Goal: Task Accomplishment & Management: Use online tool/utility

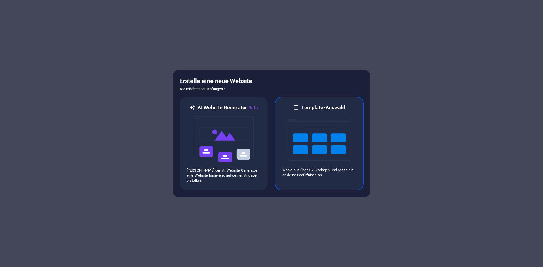
click at [321, 155] on img at bounding box center [319, 139] width 62 height 57
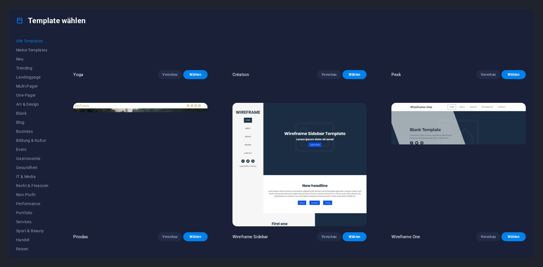
scroll to position [2714, 0]
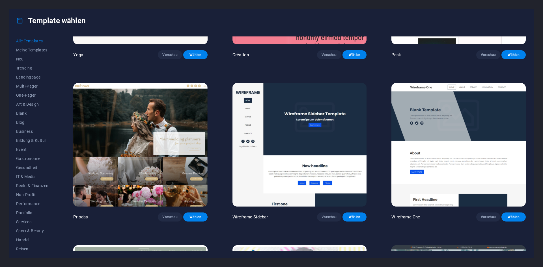
drag, startPoint x: 222, startPoint y: 178, endPoint x: 215, endPoint y: 223, distance: 46.3
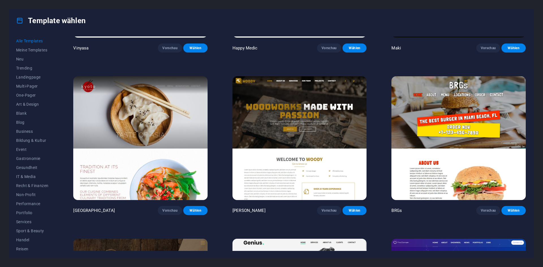
scroll to position [3873, 0]
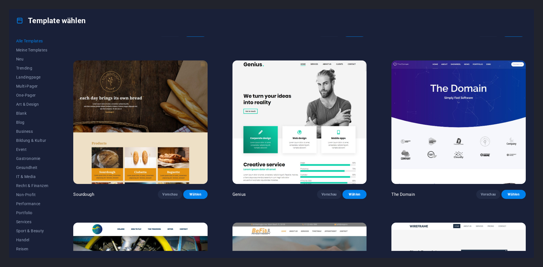
click at [297, 121] on img at bounding box center [299, 122] width 134 height 124
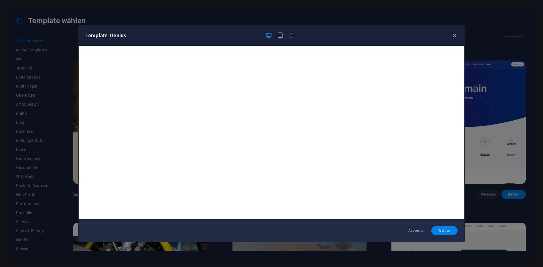
click at [443, 229] on span "Wählen" at bounding box center [444, 230] width 17 height 5
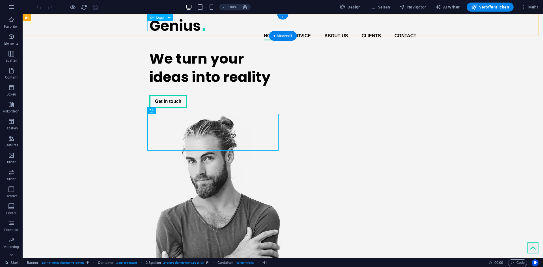
click at [167, 24] on div at bounding box center [282, 25] width 267 height 13
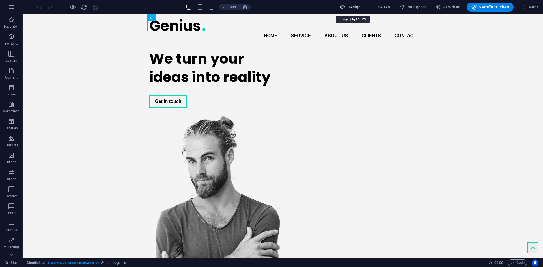
click at [349, 6] on span "Design" at bounding box center [350, 7] width 21 height 6
select select "px"
select select "400"
select select "px"
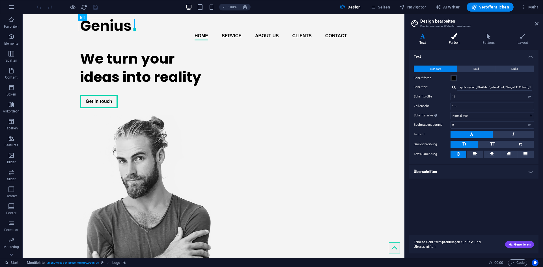
click at [457, 40] on h4 "Farben" at bounding box center [455, 39] width 34 height 12
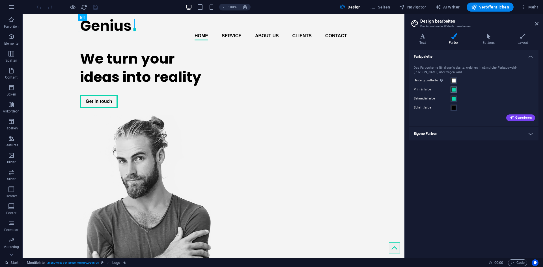
click at [454, 89] on span at bounding box center [453, 89] width 5 height 5
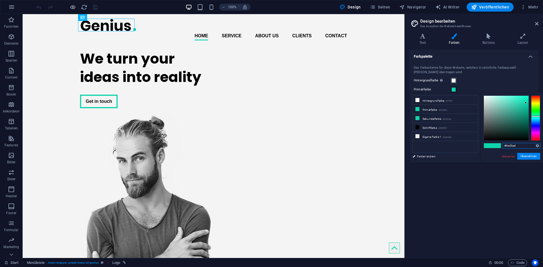
click at [523, 146] on input "#0cd5ad" at bounding box center [521, 146] width 38 height 6
paste input "185231"
type input "#185231"
click at [495, 182] on div "Farbpalette Das Farbschema für diese Website, welches in sämtliche Farbauswahl-…" at bounding box center [473, 152] width 129 height 204
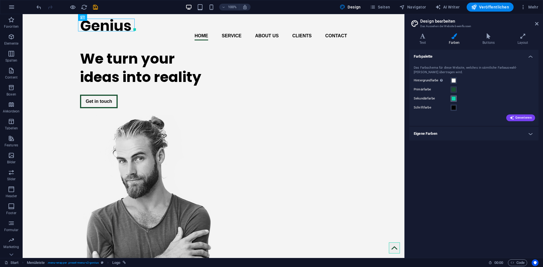
click at [452, 100] on span at bounding box center [453, 98] width 5 height 5
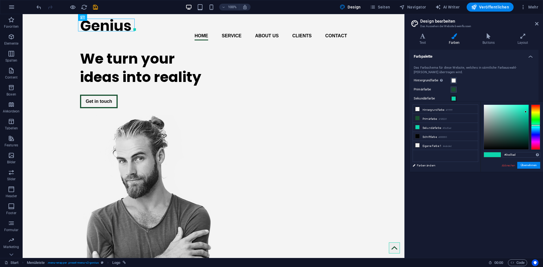
click at [453, 98] on span at bounding box center [453, 98] width 5 height 5
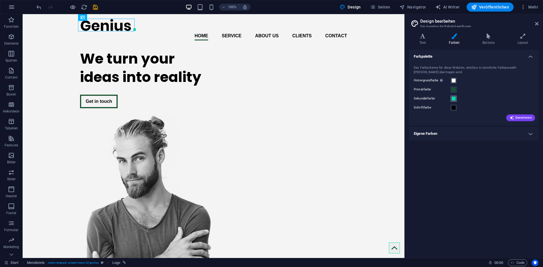
click at [455, 99] on span at bounding box center [453, 98] width 5 height 5
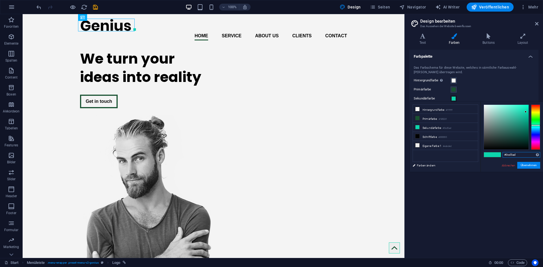
click at [517, 155] on input "#0cd5ad" at bounding box center [521, 155] width 38 height 6
paste input "EB6A3E"
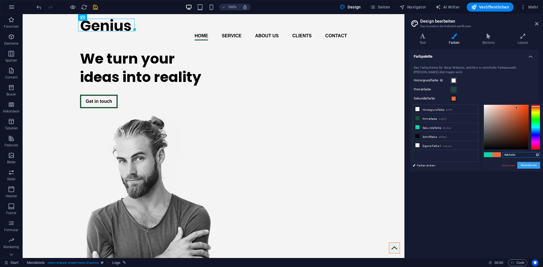
type input "#eb6a3e"
click at [525, 164] on button "Übernehmen" at bounding box center [528, 165] width 23 height 7
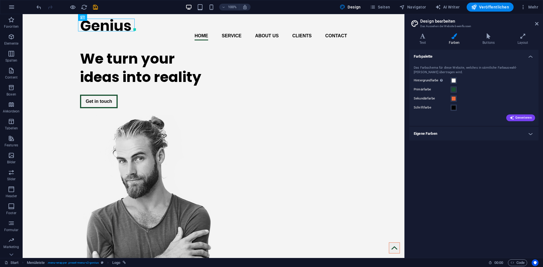
click at [513, 163] on div "Farbpalette Das Farbschema für diese Website, welches in sämtliche Farbauswahl-…" at bounding box center [473, 152] width 129 height 204
click at [94, 7] on icon "save" at bounding box center [95, 7] width 7 height 7
checkbox input "false"
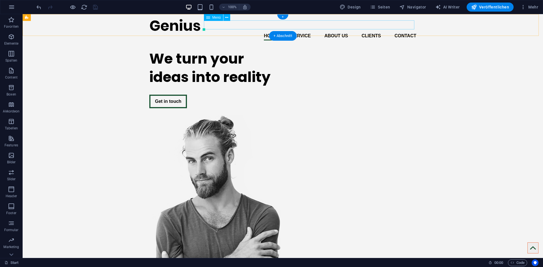
click at [269, 31] on nav "Home Service About us Clients Contact" at bounding box center [282, 35] width 267 height 9
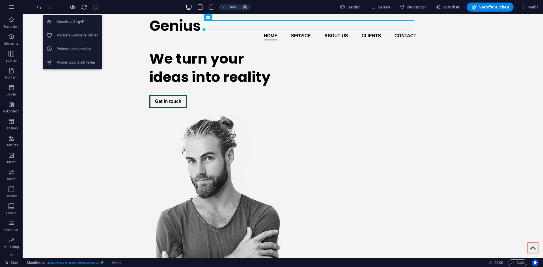
click at [74, 8] on icon "button" at bounding box center [73, 7] width 7 height 7
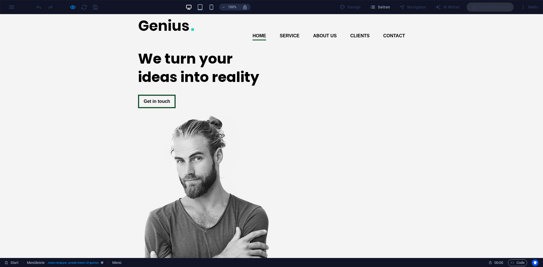
click at [285, 31] on link "Service" at bounding box center [290, 35] width 20 height 9
click at [259, 31] on link "Home" at bounding box center [259, 35] width 14 height 9
click at [327, 31] on link "About us" at bounding box center [325, 35] width 24 height 9
click at [258, 31] on link "Home" at bounding box center [259, 35] width 14 height 9
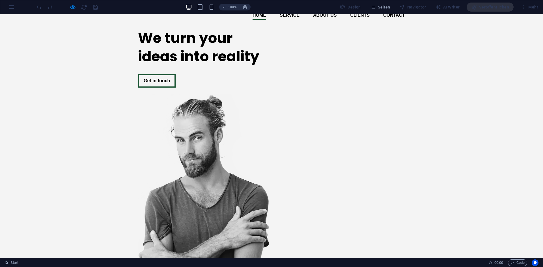
scroll to position [22, 0]
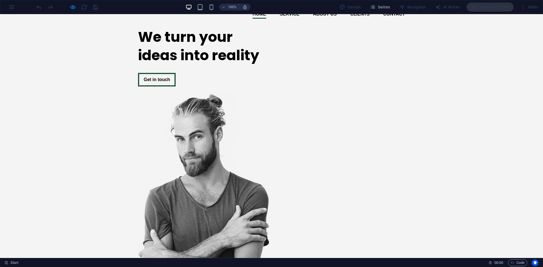
click at [9, 7] on div "100% Design Seiten Navigator AI Writer Veröffentlichen Mehr" at bounding box center [271, 7] width 542 height 14
click at [8, 7] on div "100% Design Seiten Navigator AI Writer Veröffentlichen Mehr" at bounding box center [271, 7] width 542 height 14
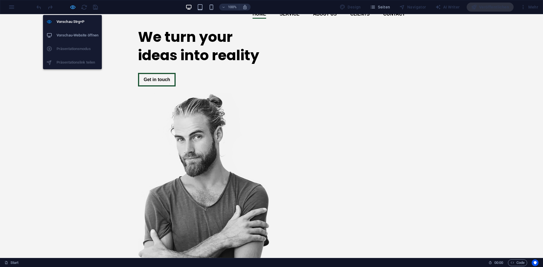
click at [73, 7] on icon "button" at bounding box center [73, 7] width 7 height 7
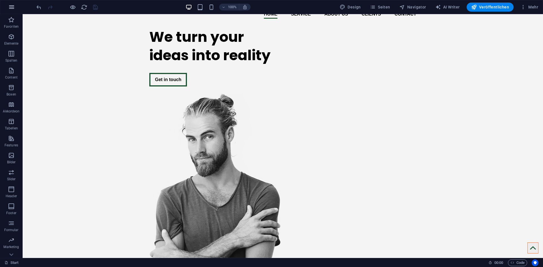
click at [11, 6] on icon "button" at bounding box center [11, 7] width 7 height 7
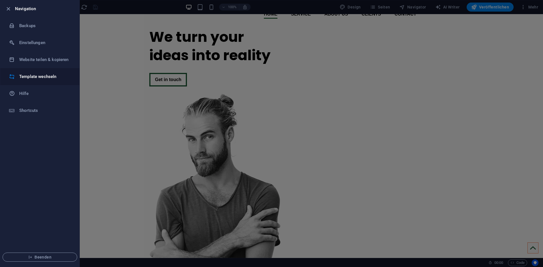
click at [43, 77] on h6 "Template wechseln" at bounding box center [45, 76] width 52 height 7
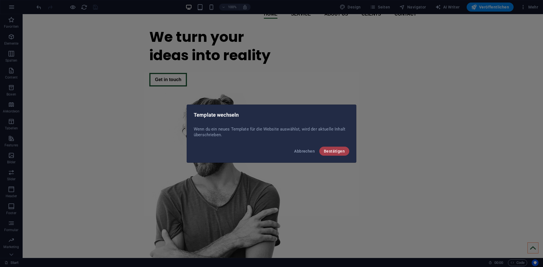
click at [336, 148] on button "Bestätigen" at bounding box center [334, 151] width 30 height 9
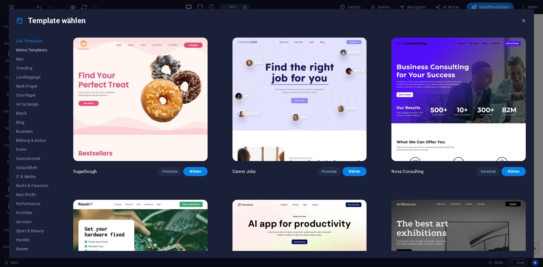
click at [34, 47] on button "Meine Templates" at bounding box center [32, 50] width 32 height 9
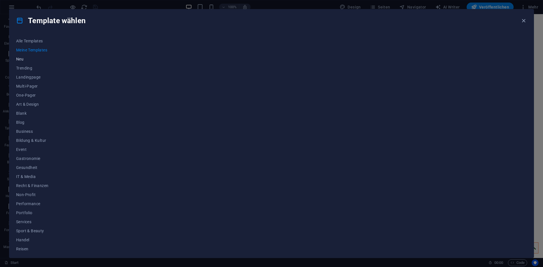
click at [26, 58] on span "Neu" at bounding box center [32, 59] width 32 height 5
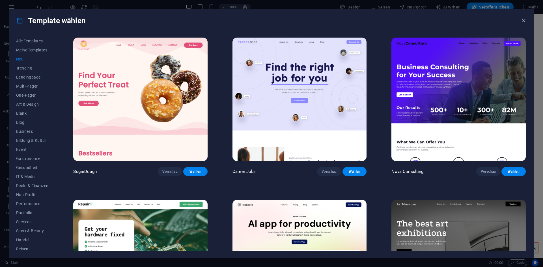
click at [33, 60] on span "Neu" at bounding box center [32, 59] width 32 height 5
click at [36, 88] on span "Multi-Pager" at bounding box center [32, 86] width 32 height 5
click at [35, 97] on span "One-Pager" at bounding box center [32, 95] width 32 height 5
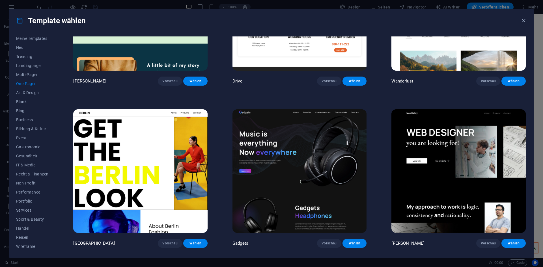
scroll to position [622, 0]
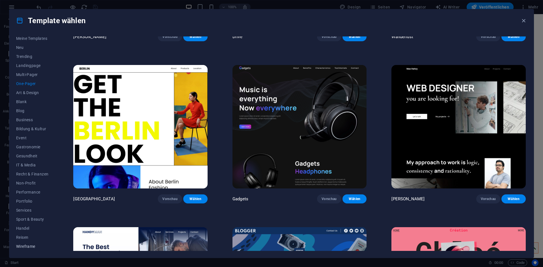
drag, startPoint x: 39, startPoint y: 236, endPoint x: 38, endPoint y: 243, distance: 6.9
drag, startPoint x: 38, startPoint y: 243, endPoint x: 32, endPoint y: 246, distance: 6.7
click at [32, 246] on span "Wireframe" at bounding box center [32, 246] width 32 height 5
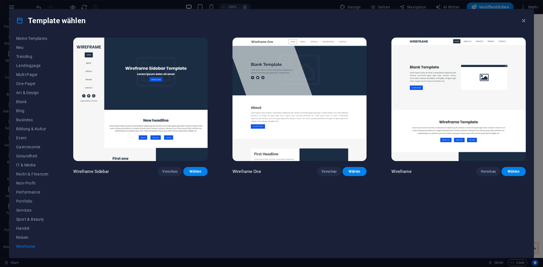
drag, startPoint x: 54, startPoint y: 224, endPoint x: 51, endPoint y: 143, distance: 81.2
click at [51, 144] on div "Alle Templates Meine Templates Neu Trending Landingpage Multi-Pager One-Pager A…" at bounding box center [35, 143] width 39 height 215
click at [30, 94] on span "One-Pager" at bounding box center [32, 95] width 32 height 5
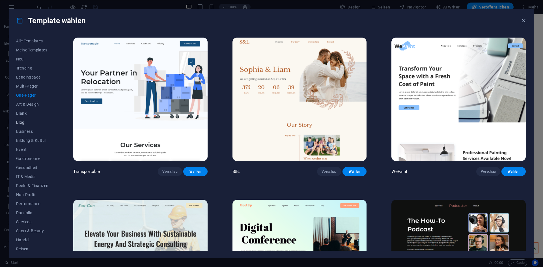
click at [29, 120] on button "Blog" at bounding box center [32, 122] width 32 height 9
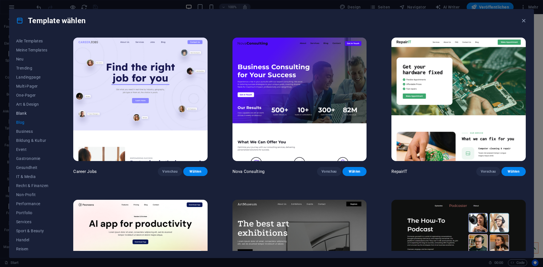
click at [31, 111] on span "Blank" at bounding box center [32, 113] width 32 height 5
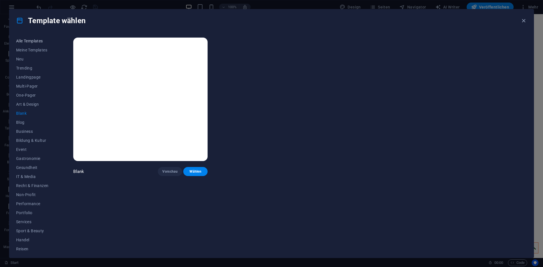
click at [38, 37] on button "Alle Templates" at bounding box center [32, 40] width 32 height 9
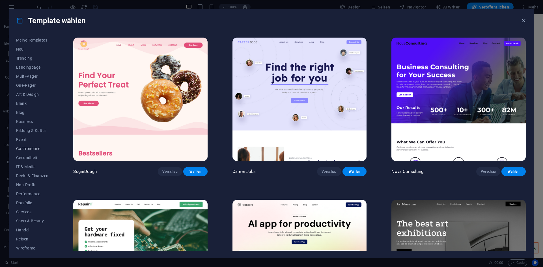
scroll to position [12, 0]
click at [30, 248] on span "Wireframe" at bounding box center [32, 246] width 32 height 5
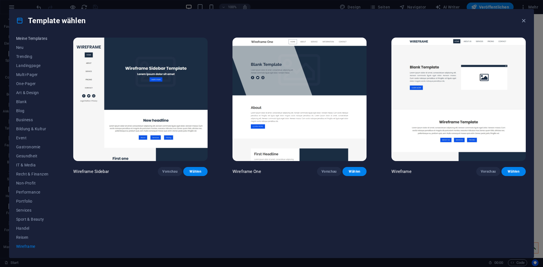
click at [35, 40] on span "Meine Templates" at bounding box center [32, 38] width 32 height 5
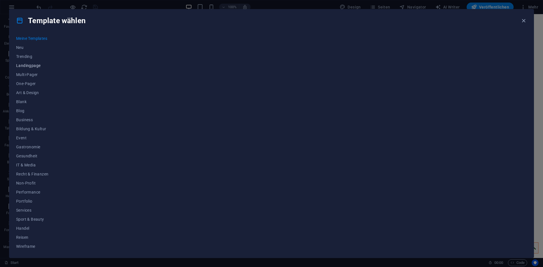
click at [33, 63] on button "Landingpage" at bounding box center [32, 65] width 32 height 9
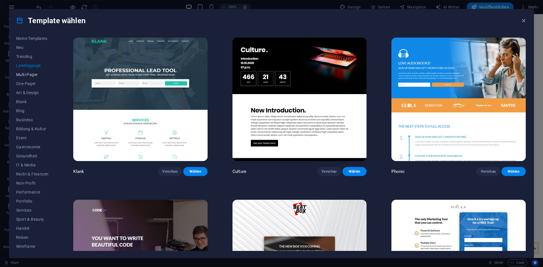
click at [35, 74] on span "Multi-Pager" at bounding box center [32, 74] width 32 height 5
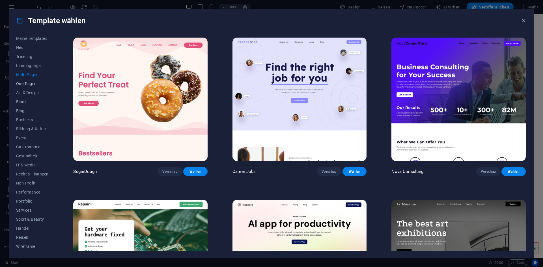
click at [34, 86] on button "One-Pager" at bounding box center [32, 83] width 32 height 9
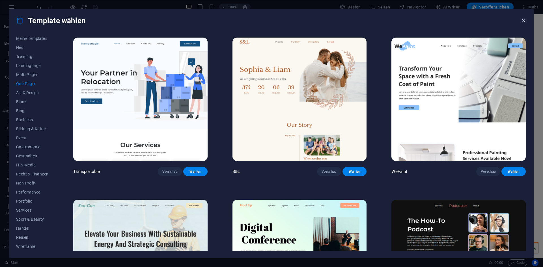
click at [524, 22] on icon "button" at bounding box center [523, 21] width 7 height 7
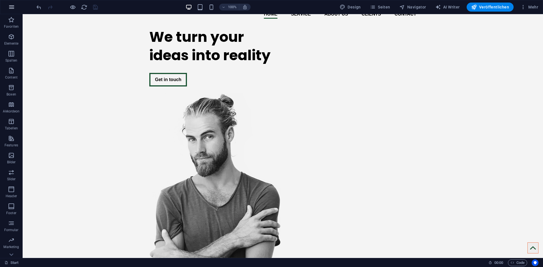
click at [17, 10] on button "button" at bounding box center [12, 7] width 14 height 14
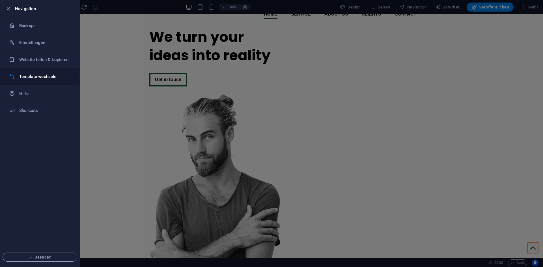
click at [36, 76] on h6 "Template wechseln" at bounding box center [45, 76] width 52 height 7
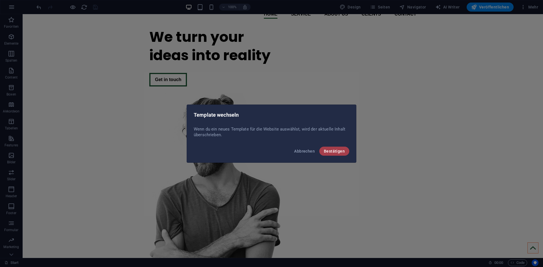
click at [341, 149] on span "Bestätigen" at bounding box center [334, 151] width 21 height 5
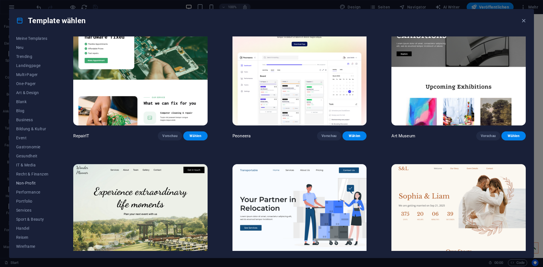
click at [28, 180] on button "Non-Profit" at bounding box center [32, 183] width 32 height 9
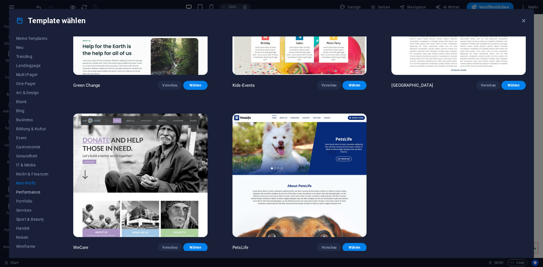
click at [33, 191] on span "Performance" at bounding box center [32, 192] width 32 height 5
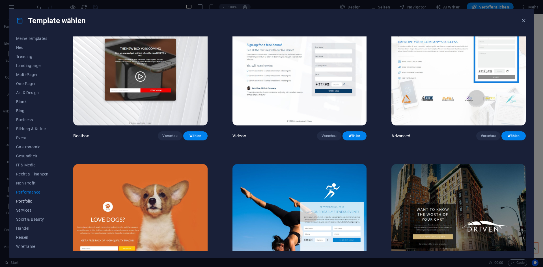
click at [29, 202] on span "Portfolio" at bounding box center [32, 201] width 32 height 5
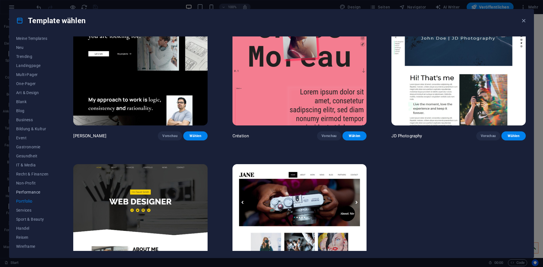
click at [34, 191] on span "Performance" at bounding box center [32, 192] width 32 height 5
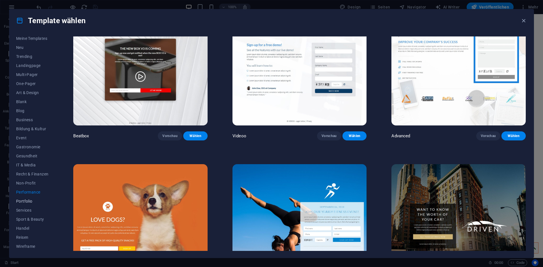
click at [34, 198] on button "Portfolio" at bounding box center [32, 201] width 32 height 9
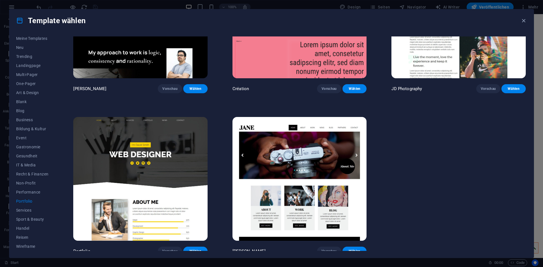
scroll to position [248, 0]
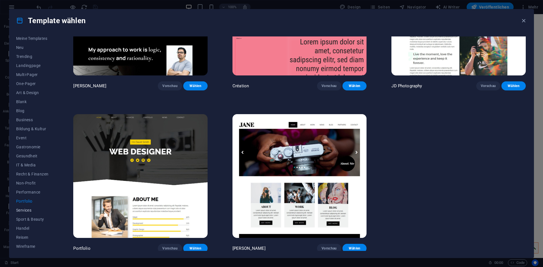
click at [29, 210] on span "Services" at bounding box center [32, 210] width 32 height 5
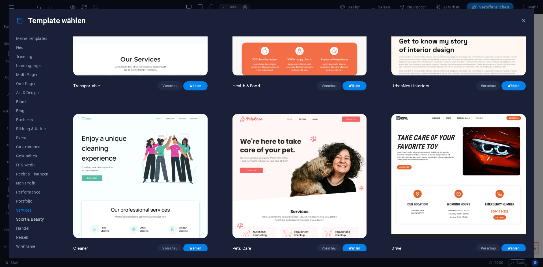
click at [32, 222] on button "Sport & Beauty" at bounding box center [32, 219] width 32 height 9
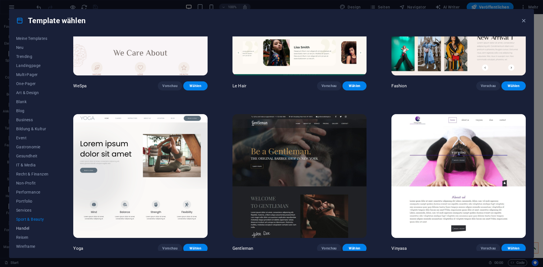
click at [31, 230] on span "Handel" at bounding box center [32, 228] width 32 height 5
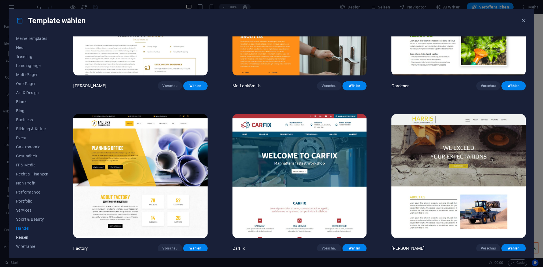
click at [29, 237] on span "Reisen" at bounding box center [32, 237] width 32 height 5
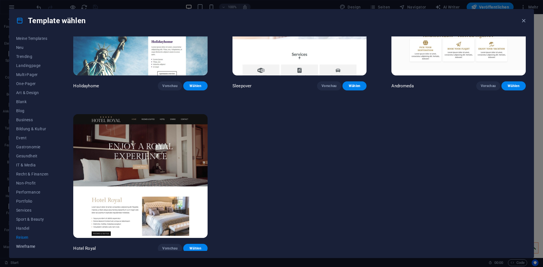
click at [28, 245] on span "Wireframe" at bounding box center [32, 246] width 32 height 5
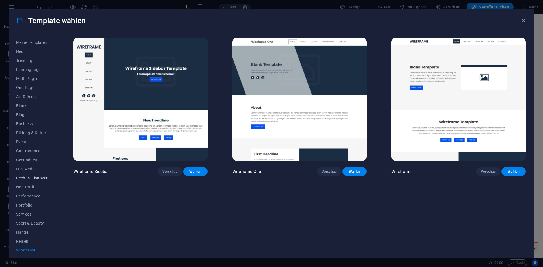
scroll to position [0, 0]
click at [27, 56] on button "Neu" at bounding box center [32, 59] width 32 height 9
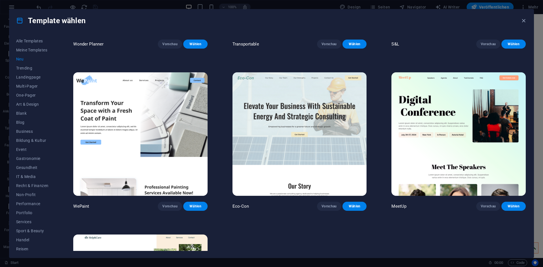
scroll to position [571, 0]
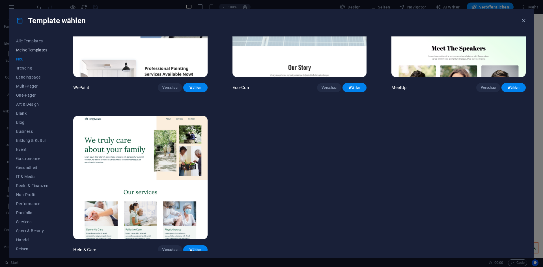
click at [33, 47] on button "Meine Templates" at bounding box center [32, 50] width 32 height 9
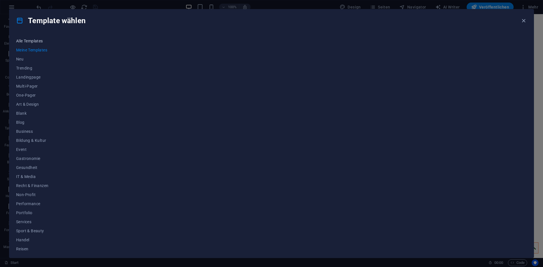
click at [32, 40] on span "Alle Templates" at bounding box center [32, 41] width 32 height 5
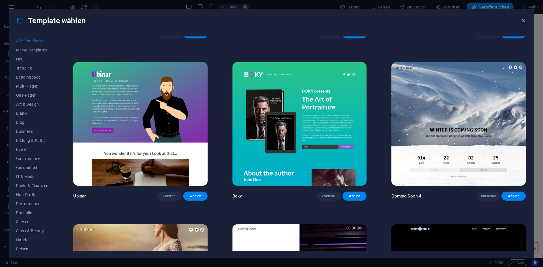
scroll to position [8817, 0]
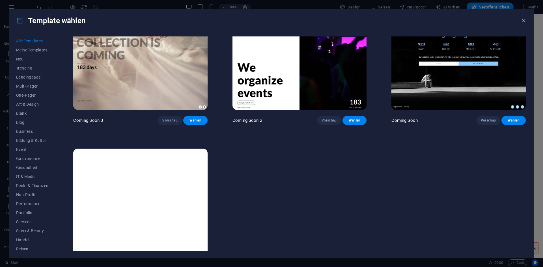
click at [165, 168] on img at bounding box center [140, 211] width 134 height 124
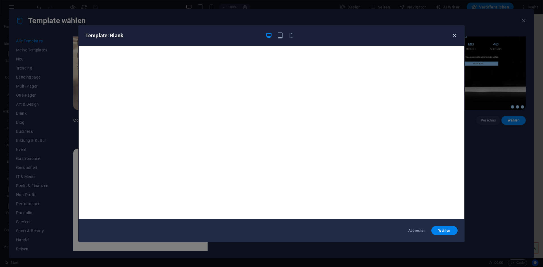
click at [454, 36] on icon "button" at bounding box center [454, 35] width 7 height 7
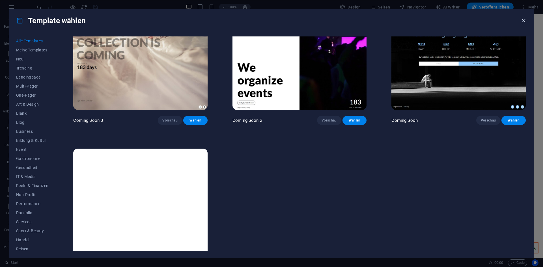
click at [525, 20] on icon "button" at bounding box center [523, 21] width 7 height 7
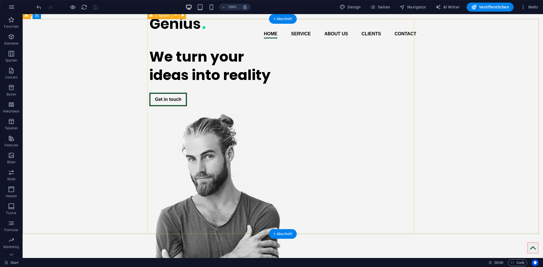
scroll to position [0, 0]
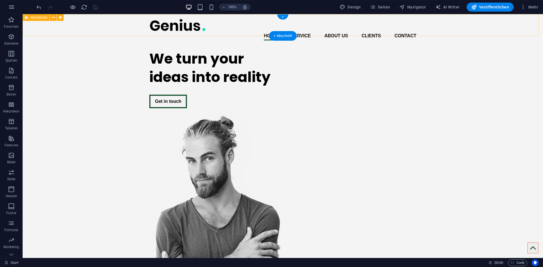
click at [112, 25] on div "Home Service About us Clients Contact Menu" at bounding box center [283, 29] width 520 height 31
click at [526, 6] on icon "button" at bounding box center [523, 7] width 6 height 6
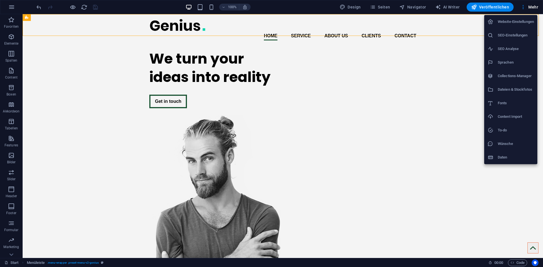
drag, startPoint x: 3, startPoint y: 5, endPoint x: 7, endPoint y: 6, distance: 4.7
click at [5, 5] on div at bounding box center [271, 133] width 543 height 267
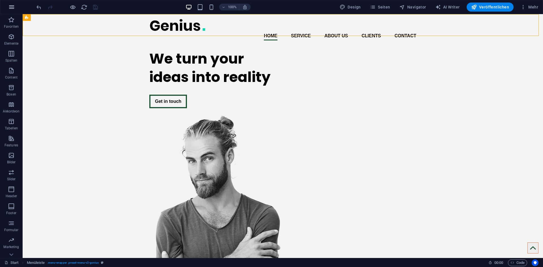
drag, startPoint x: 7, startPoint y: 6, endPoint x: 13, endPoint y: 9, distance: 6.8
click at [8, 7] on div "Website-Einstellungen SEO-Einstellungen SEO Analyse Sprachen Collections-Manage…" at bounding box center [271, 135] width 543 height 264
click at [13, 9] on icon "button" at bounding box center [11, 7] width 7 height 7
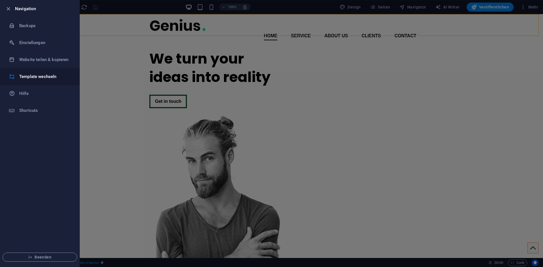
click at [49, 77] on h6 "Template wechseln" at bounding box center [45, 76] width 52 height 7
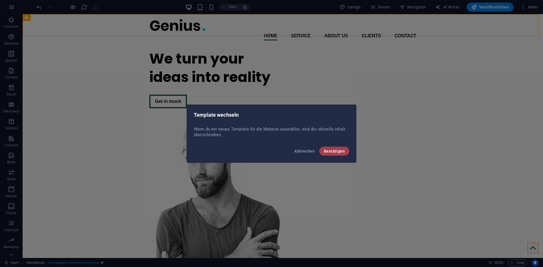
drag, startPoint x: 359, startPoint y: 146, endPoint x: 334, endPoint y: 154, distance: 26.4
click at [334, 154] on button "Bestätigen" at bounding box center [334, 151] width 30 height 9
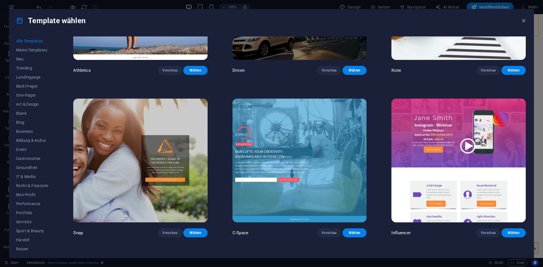
scroll to position [8817, 0]
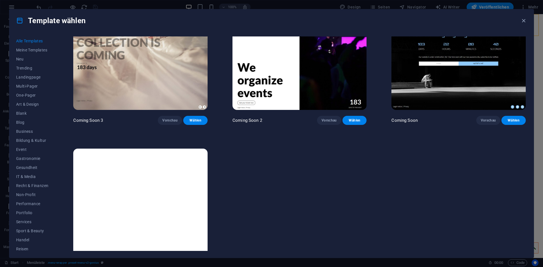
click at [187, 187] on img at bounding box center [140, 211] width 134 height 124
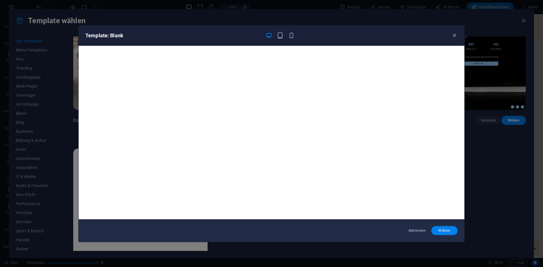
click at [453, 232] on span "Wählen" at bounding box center [444, 230] width 17 height 5
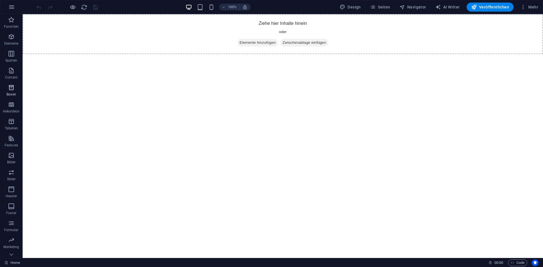
click at [16, 90] on span "Boxen" at bounding box center [11, 91] width 23 height 14
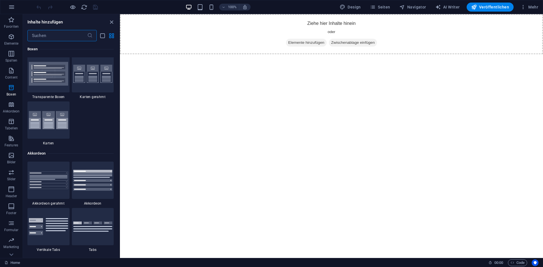
click at [40, 36] on input "text" at bounding box center [57, 35] width 60 height 11
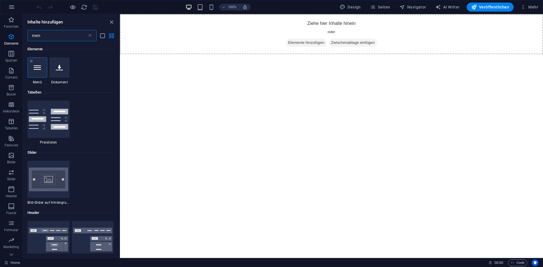
type input "men"
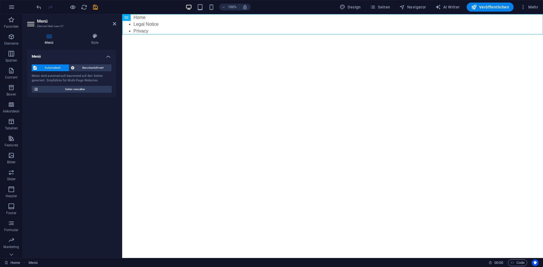
click at [169, 34] on html "Skip to main content Home Legal Notice Privacy" at bounding box center [332, 24] width 421 height 20
click at [97, 42] on h4 "Style" at bounding box center [94, 39] width 43 height 12
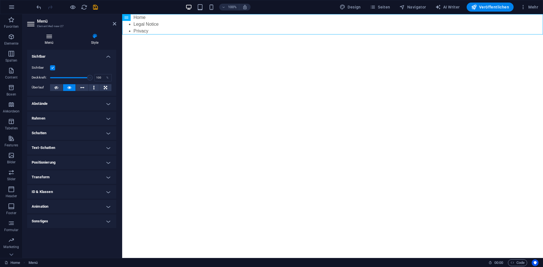
click at [60, 40] on h4 "Menü" at bounding box center [50, 39] width 46 height 12
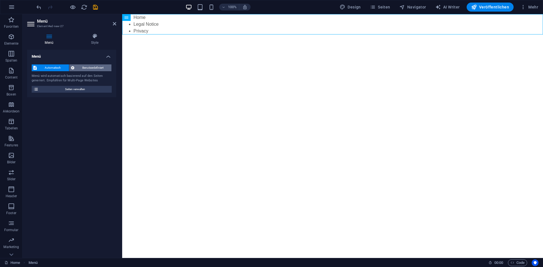
click at [87, 67] on span "Benutzerdefiniert" at bounding box center [93, 67] width 34 height 7
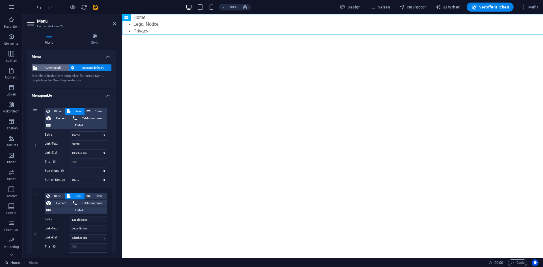
click at [55, 67] on span "Automatisch" at bounding box center [52, 67] width 29 height 7
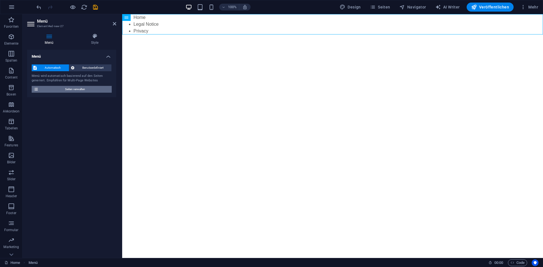
click at [41, 89] on span "Seiten verwalten" at bounding box center [75, 89] width 70 height 7
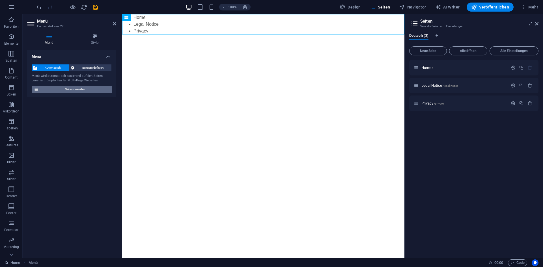
click at [41, 89] on button "Seiten verwalten" at bounding box center [72, 89] width 80 height 7
click at [165, 18] on nav "Home Legal Notice Privacy" at bounding box center [263, 24] width 282 height 20
click at [147, 17] on button at bounding box center [145, 17] width 7 height 7
click at [88, 135] on div "Menü Automatisch Benutzerdefiniert Menü wird automatisch basierend auf den Seit…" at bounding box center [71, 152] width 89 height 204
click at [143, 18] on button at bounding box center [145, 17] width 7 height 7
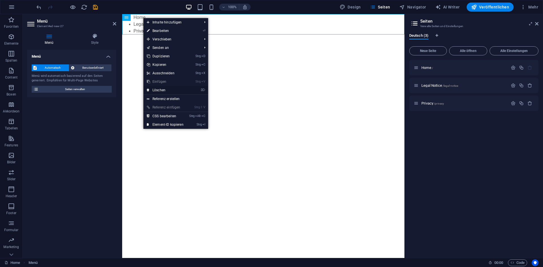
click at [170, 88] on link "⌦ Löschen" at bounding box center [165, 90] width 44 height 8
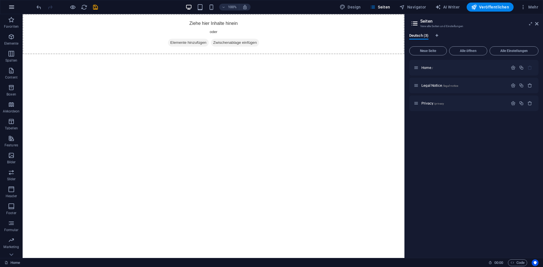
click at [11, 3] on button "button" at bounding box center [12, 7] width 14 height 14
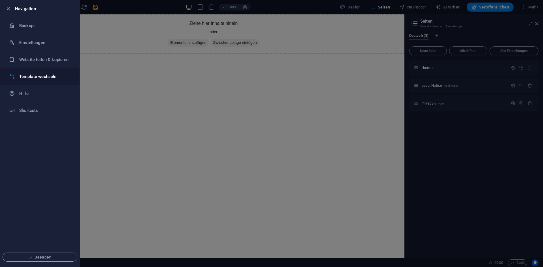
click at [42, 77] on h6 "Template wechseln" at bounding box center [45, 76] width 52 height 7
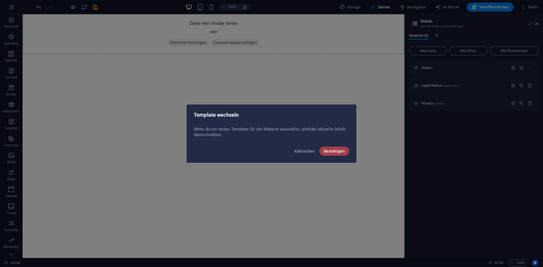
click at [338, 152] on span "Bestätigen" at bounding box center [334, 151] width 21 height 5
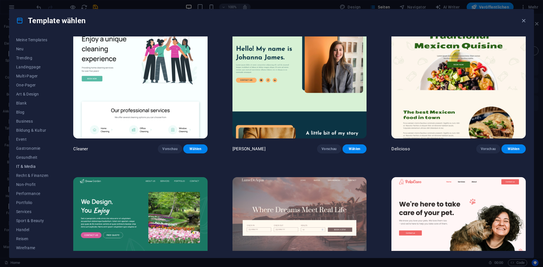
scroll to position [12, 0]
click at [32, 228] on span "Handel" at bounding box center [32, 228] width 32 height 5
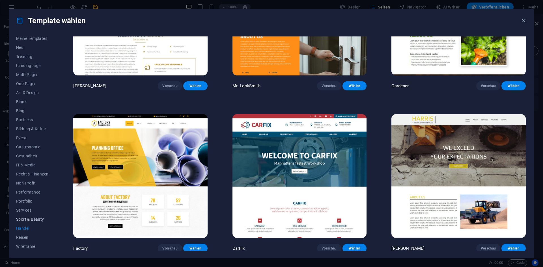
click at [33, 219] on span "Sport & Beauty" at bounding box center [32, 219] width 32 height 5
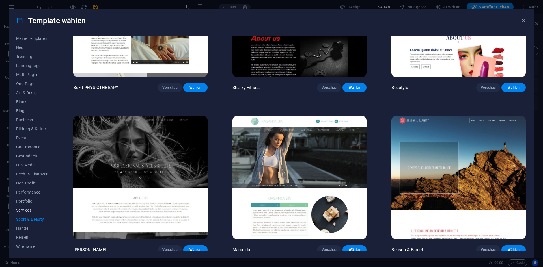
click at [33, 210] on span "Services" at bounding box center [32, 210] width 32 height 5
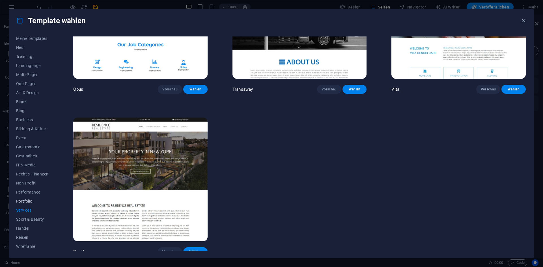
click at [33, 204] on button "Portfolio" at bounding box center [32, 201] width 32 height 9
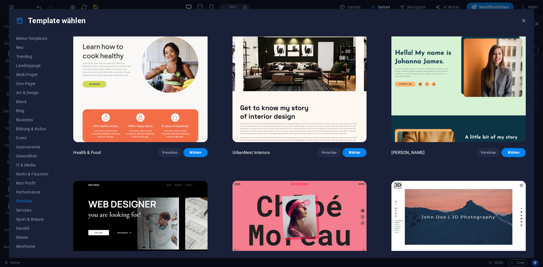
scroll to position [0, 0]
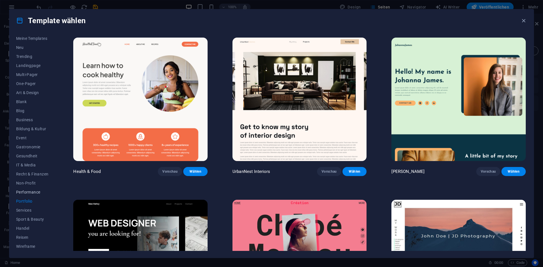
click at [28, 192] on span "Performance" at bounding box center [32, 192] width 32 height 5
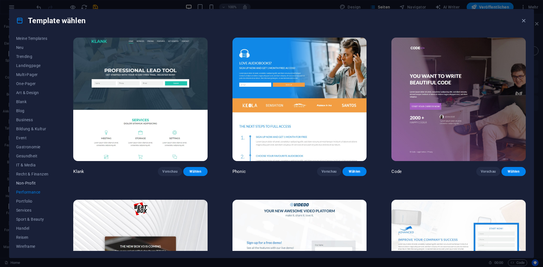
click at [30, 183] on span "Non-Profit" at bounding box center [32, 183] width 32 height 5
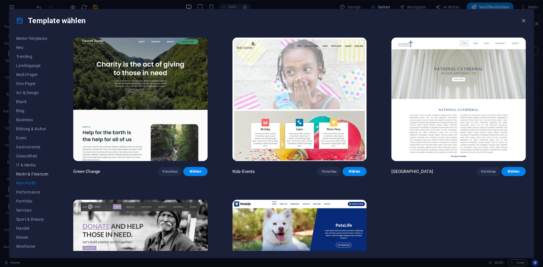
click at [32, 175] on span "Recht & Finanzen" at bounding box center [32, 174] width 32 height 5
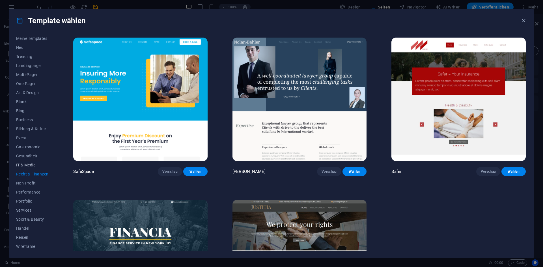
click at [24, 163] on span "IT & Media" at bounding box center [32, 165] width 32 height 5
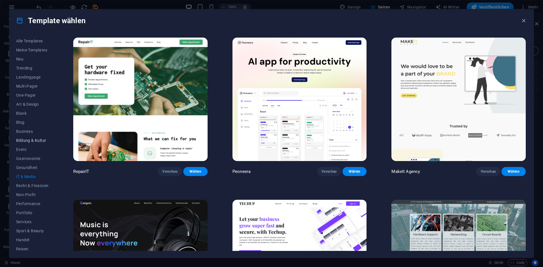
click at [27, 144] on button "Bildung & Kultur" at bounding box center [32, 140] width 32 height 9
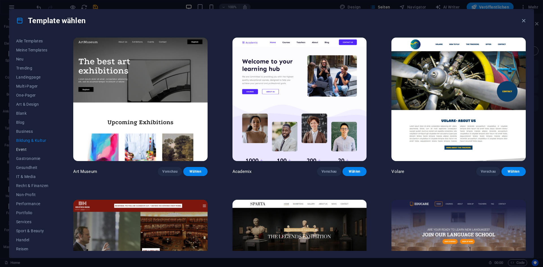
click at [29, 152] on button "Event" at bounding box center [32, 149] width 32 height 9
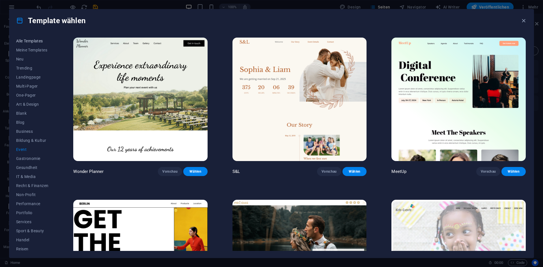
click at [33, 42] on span "Alle Templates" at bounding box center [32, 41] width 32 height 5
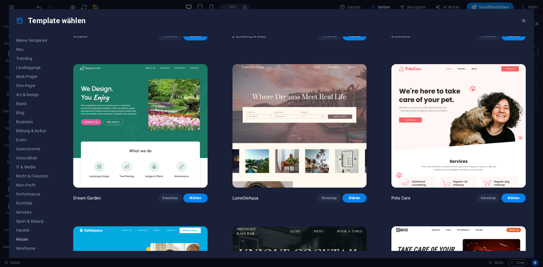
scroll to position [12, 0]
click at [28, 245] on span "Wireframe" at bounding box center [32, 246] width 32 height 5
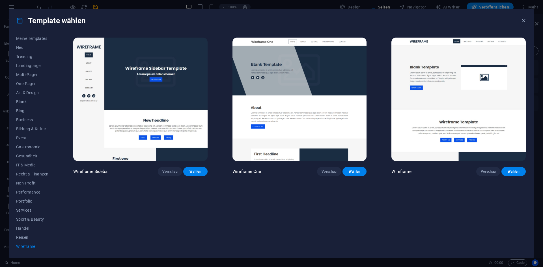
scroll to position [0, 0]
click at [146, 106] on img at bounding box center [140, 100] width 134 height 124
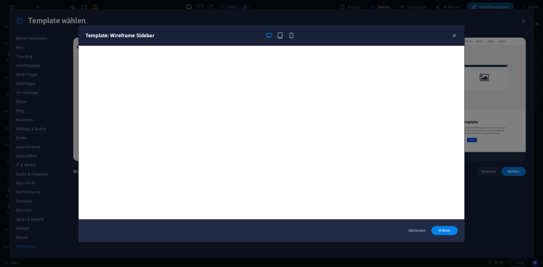
click at [443, 230] on span "Wählen" at bounding box center [444, 230] width 17 height 5
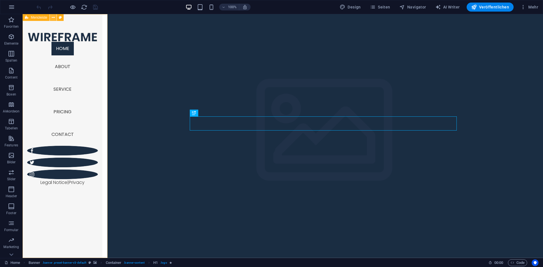
click at [54, 18] on icon at bounding box center [53, 18] width 3 height 6
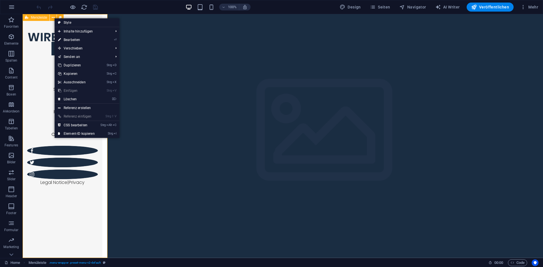
click at [30, 18] on div "Menüleiste" at bounding box center [36, 17] width 27 height 7
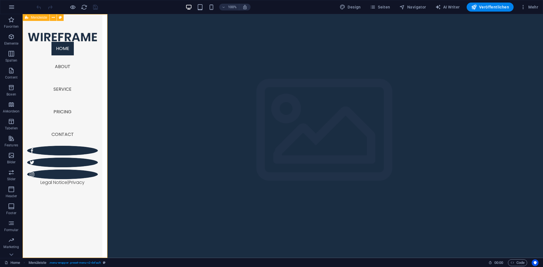
click at [33, 17] on span "Menüleiste" at bounding box center [39, 17] width 16 height 3
select select "vh"
select select "px"
select select "header"
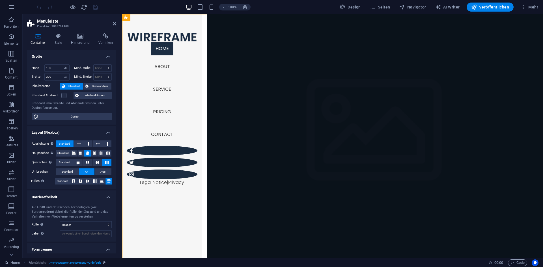
click at [116, 22] on aside "Menüleiste Preset #ed-1018764400 Container Style Hintergrund Verlinken Größe Hö…" at bounding box center [73, 136] width 100 height 244
click at [114, 24] on icon at bounding box center [114, 23] width 3 height 5
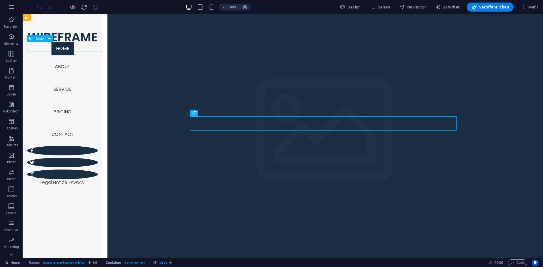
click at [69, 42] on div at bounding box center [62, 37] width 71 height 10
click at [33, 17] on span "Menüleiste" at bounding box center [39, 17] width 16 height 3
click at [68, 116] on nav "Home About Service Pricing Contact" at bounding box center [62, 94] width 71 height 104
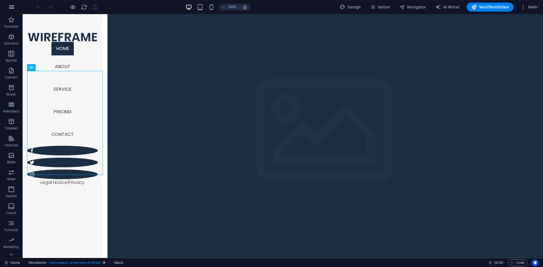
drag, startPoint x: 21, startPoint y: 5, endPoint x: 14, endPoint y: 6, distance: 7.7
click at [21, 5] on div "100% Design Seiten Navigator AI Writer Veröffentlichen Mehr" at bounding box center [271, 7] width 542 height 14
click at [11, 7] on icon "button" at bounding box center [11, 7] width 7 height 7
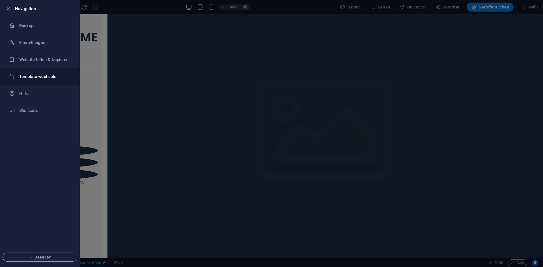
click at [40, 78] on h6 "Template wechseln" at bounding box center [45, 76] width 52 height 7
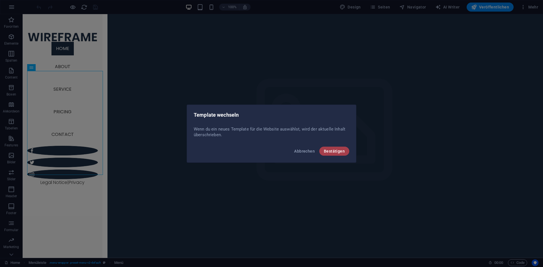
click at [336, 148] on button "Bestätigen" at bounding box center [334, 151] width 30 height 9
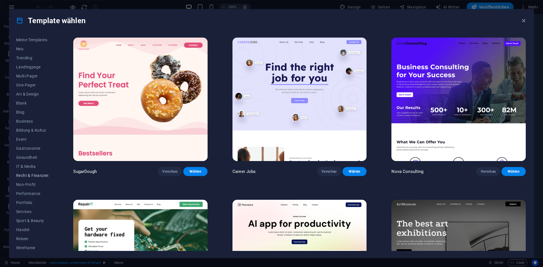
scroll to position [12, 0]
click at [26, 246] on span "Wireframe" at bounding box center [32, 246] width 32 height 5
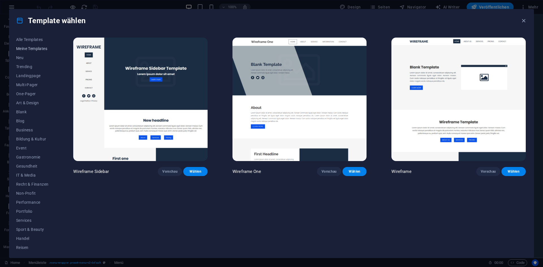
scroll to position [0, 0]
click at [32, 42] on span "Alle Templates" at bounding box center [32, 41] width 32 height 5
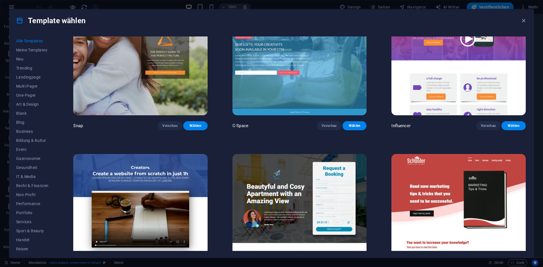
scroll to position [8817, 0]
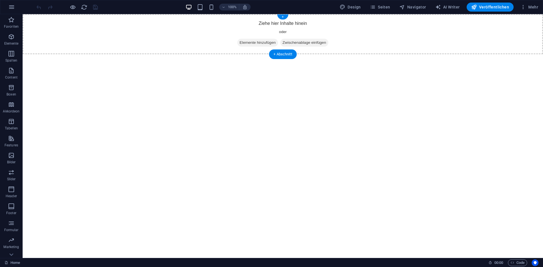
click at [256, 44] on span "Elemente hinzufügen" at bounding box center [257, 43] width 41 height 8
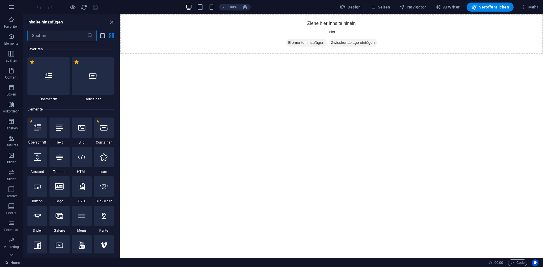
click at [103, 34] on icon "list-view" at bounding box center [102, 36] width 7 height 7
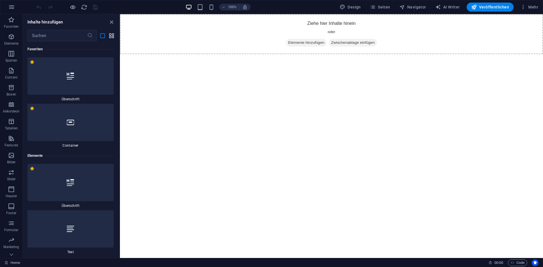
click at [109, 34] on icon "grid-view" at bounding box center [111, 36] width 7 height 7
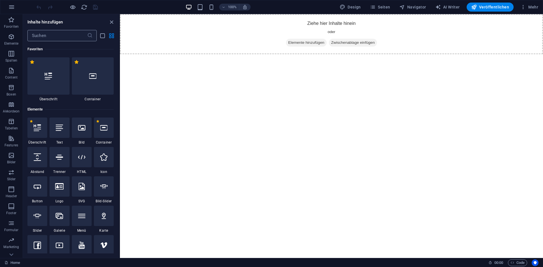
click at [61, 36] on input "text" at bounding box center [57, 35] width 60 height 11
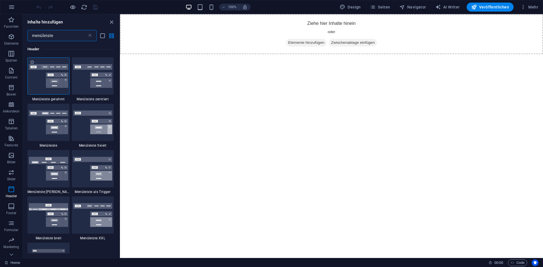
type input "menüleiste"
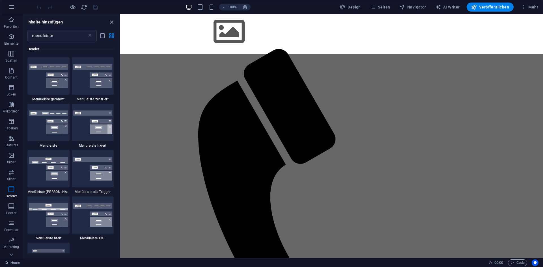
select select "rem"
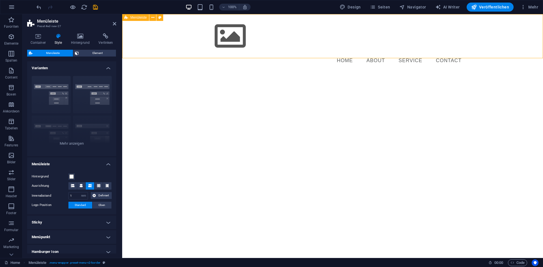
click at [320, 53] on div "Menu Home About Service Contact" at bounding box center [332, 43] width 421 height 58
click at [154, 17] on icon at bounding box center [152, 18] width 3 height 6
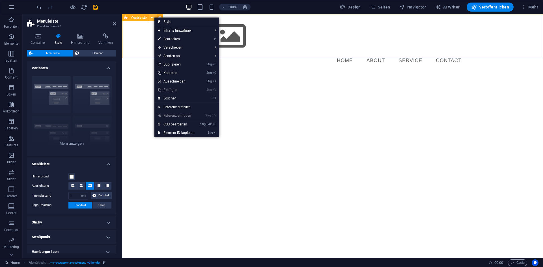
drag, startPoint x: 154, startPoint y: 17, endPoint x: 26, endPoint y: 11, distance: 128.2
click at [154, 17] on icon at bounding box center [152, 18] width 3 height 6
click at [88, 165] on h4 "Menüleiste" at bounding box center [71, 162] width 89 height 10
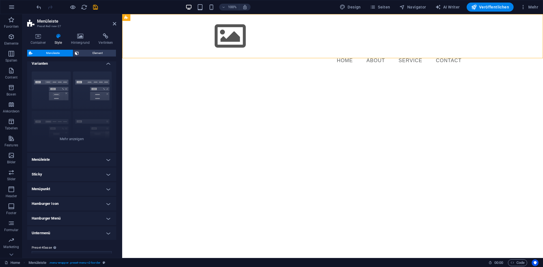
scroll to position [14, 0]
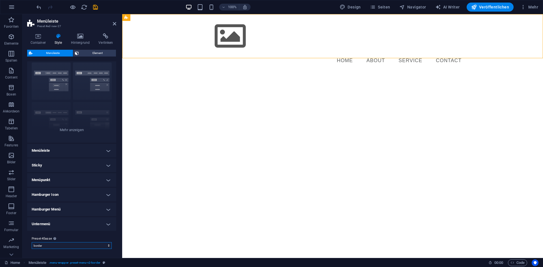
click at [103, 244] on select "border Preset-Klasse hinzufügen" at bounding box center [72, 245] width 80 height 7
drag, startPoint x: 103, startPoint y: 243, endPoint x: 104, endPoint y: 238, distance: 4.9
click at [103, 242] on select "border Preset-Klasse hinzufügen" at bounding box center [72, 245] width 80 height 7
click at [107, 222] on h4 "Untermenü" at bounding box center [71, 224] width 89 height 14
click at [106, 223] on h4 "Untermenü" at bounding box center [71, 222] width 89 height 10
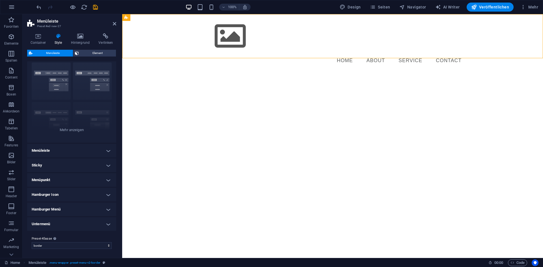
click at [106, 209] on h4 "Hamburger Menü" at bounding box center [71, 210] width 89 height 14
click at [106, 209] on h4 "Hamburger Menü" at bounding box center [71, 208] width 89 height 10
click at [103, 189] on h4 "Hamburger Icon" at bounding box center [71, 195] width 89 height 14
click at [103, 189] on h4 "Hamburger Icon" at bounding box center [71, 193] width 89 height 10
click at [103, 178] on h4 "Menüpunkt" at bounding box center [71, 180] width 89 height 14
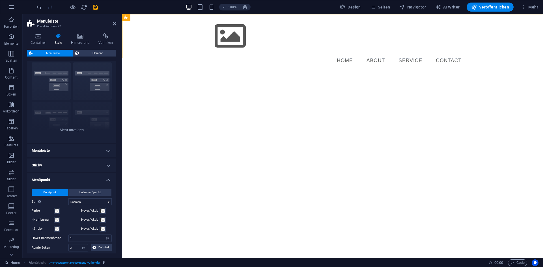
click at [105, 179] on h4 "Menüpunkt" at bounding box center [71, 178] width 89 height 10
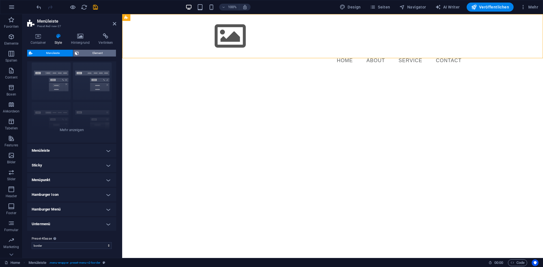
click at [92, 51] on span "Element" at bounding box center [98, 53] width 34 height 7
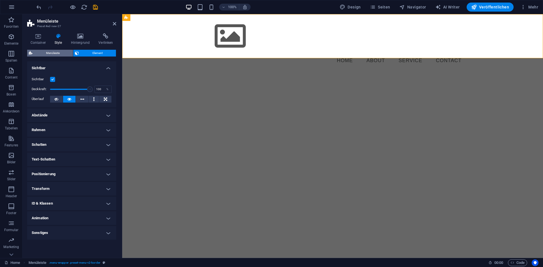
click at [59, 52] on span "Menüleiste" at bounding box center [52, 53] width 37 height 7
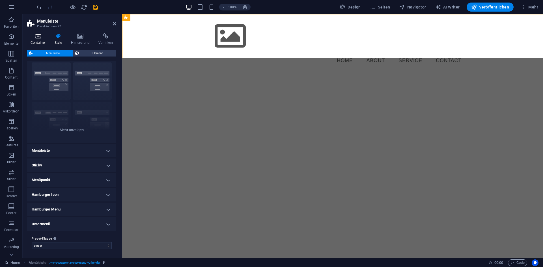
click at [40, 39] on h4 "Container" at bounding box center [39, 39] width 24 height 12
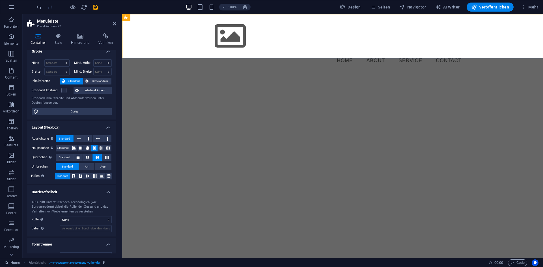
scroll to position [15, 0]
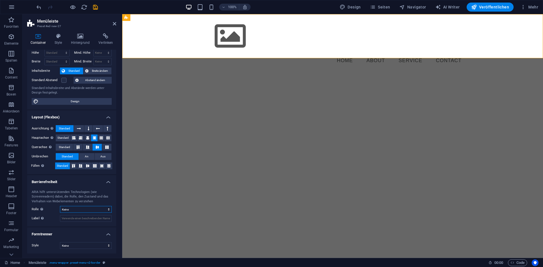
click at [85, 207] on select "Keine Alert Article Banner Comment Complementary Dialog Footer Header Marquee P…" at bounding box center [86, 209] width 52 height 7
click at [86, 207] on select "Keine Alert Article Banner Comment Complementary Dialog Footer Header Marquee P…" at bounding box center [86, 209] width 52 height 7
click at [79, 245] on select "Keine Dreieck Viereck Diagonal Polygon 1 Polygon 2 Zickzack Mehrere Zickzack We…" at bounding box center [86, 245] width 52 height 7
click at [79, 246] on select "Keine Dreieck Viereck Diagonal Polygon 1 Polygon 2 Zickzack Mehrere Zickzack We…" at bounding box center [86, 245] width 52 height 7
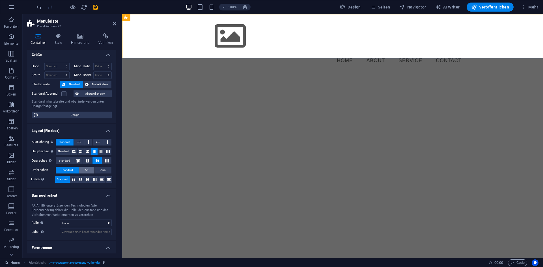
scroll to position [0, 0]
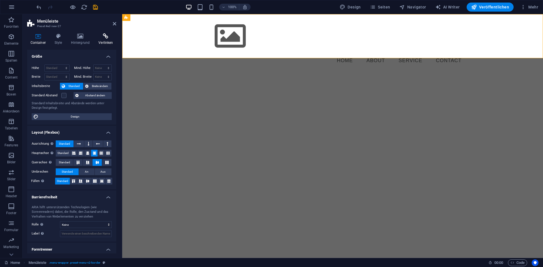
click at [106, 34] on icon at bounding box center [105, 36] width 21 height 6
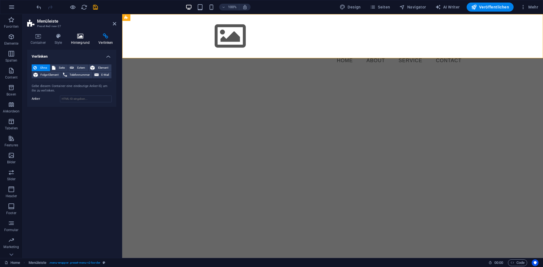
click at [88, 36] on icon at bounding box center [80, 36] width 25 height 6
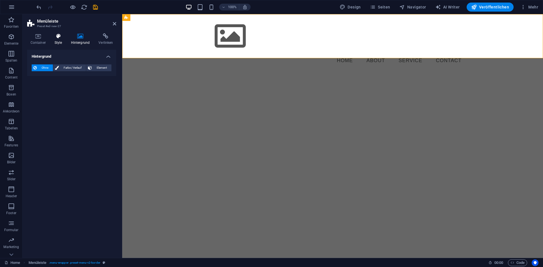
click at [62, 37] on icon at bounding box center [58, 36] width 14 height 6
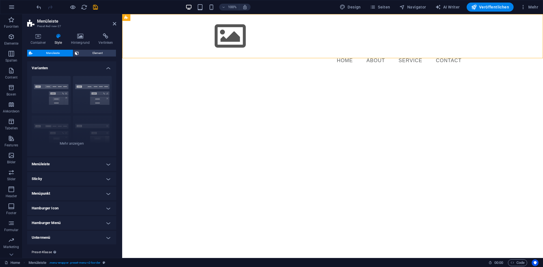
drag, startPoint x: 250, startPoint y: 31, endPoint x: 145, endPoint y: 188, distance: 189.1
click at [127, 18] on icon at bounding box center [126, 17] width 4 height 7
drag, startPoint x: 248, startPoint y: 29, endPoint x: 291, endPoint y: 140, distance: 118.4
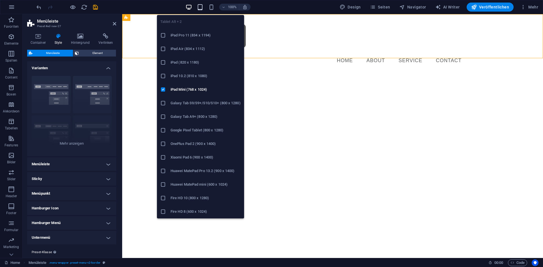
click at [200, 9] on icon "button" at bounding box center [200, 7] width 7 height 7
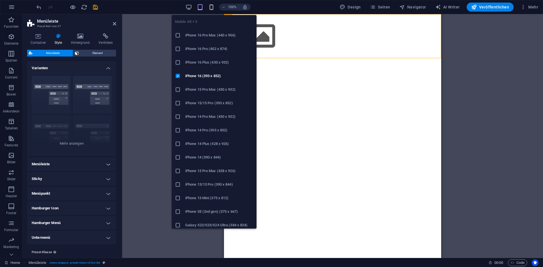
click at [213, 7] on icon "button" at bounding box center [211, 7] width 7 height 7
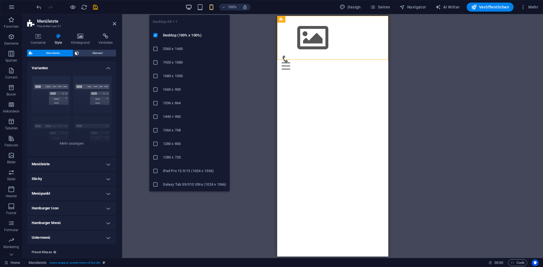
click at [191, 7] on icon "button" at bounding box center [188, 7] width 7 height 7
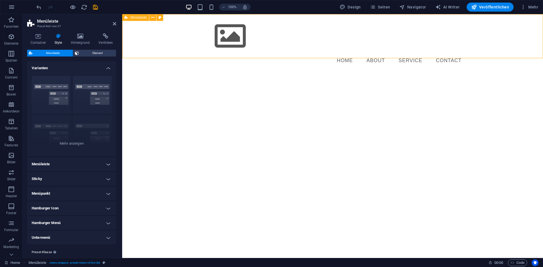
click at [135, 18] on span "Menüleiste" at bounding box center [138, 17] width 16 height 3
click at [153, 16] on icon at bounding box center [152, 18] width 3 height 6
click at [88, 166] on h4 "Menüleiste" at bounding box center [71, 164] width 89 height 14
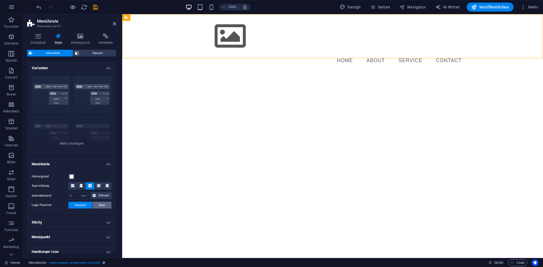
click at [105, 205] on button "Oben" at bounding box center [101, 205] width 19 height 7
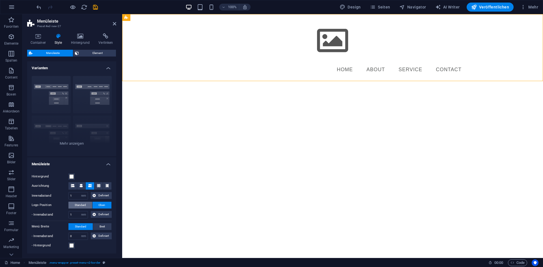
click at [77, 206] on span "Standard" at bounding box center [80, 205] width 11 height 7
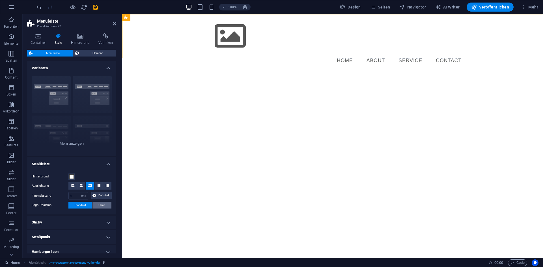
click at [103, 205] on span "Oben" at bounding box center [101, 205] width 7 height 7
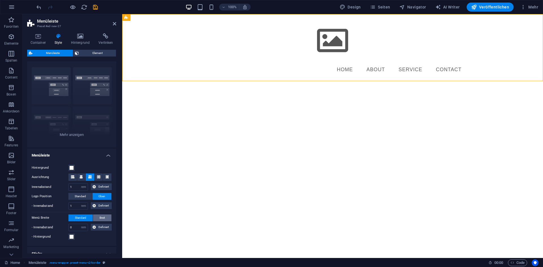
scroll to position [57, 0]
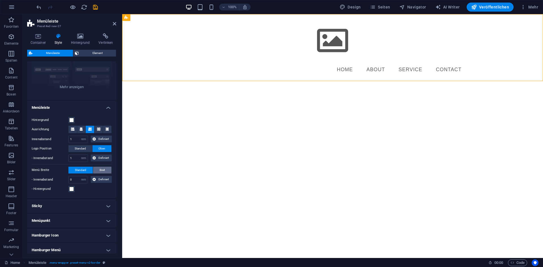
click at [103, 169] on span "Breit" at bounding box center [102, 170] width 5 height 7
click at [82, 172] on span "Standard" at bounding box center [80, 170] width 11 height 7
click at [78, 129] on button at bounding box center [81, 129] width 8 height 7
click at [97, 129] on icon at bounding box center [98, 129] width 3 height 3
click at [89, 129] on icon at bounding box center [89, 129] width 3 height 3
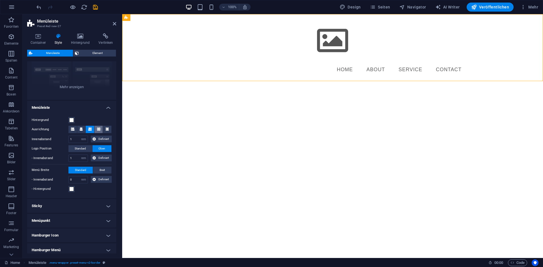
click at [97, 130] on icon at bounding box center [98, 129] width 3 height 3
click at [105, 131] on icon at bounding box center [106, 129] width 3 height 3
click at [100, 129] on button at bounding box center [98, 129] width 8 height 7
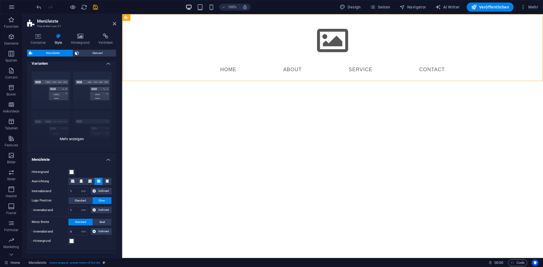
scroll to position [0, 0]
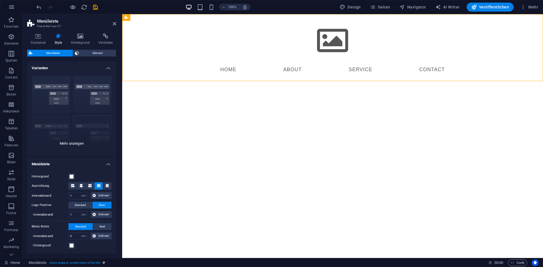
click at [72, 144] on div "Rahmen Mittig Standard Fixiert Loki Trigger Breit XXL" at bounding box center [71, 114] width 89 height 85
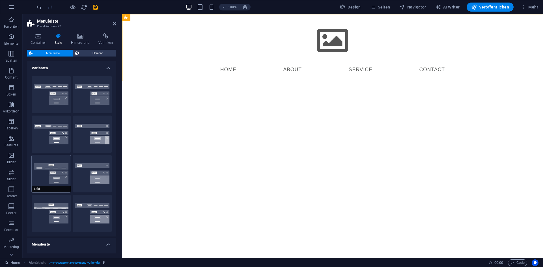
click at [63, 177] on button "Loki" at bounding box center [51, 173] width 39 height 37
type input "0"
select select "DISABLED_OPTION_VALUE"
type input "2"
type input "1"
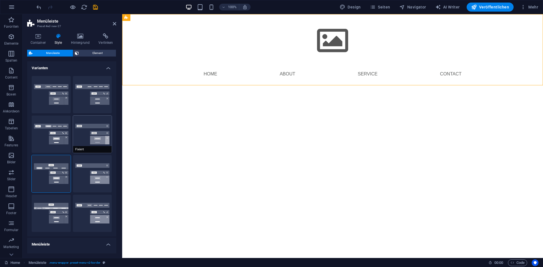
click at [84, 139] on button "Fixiert" at bounding box center [92, 134] width 39 height 37
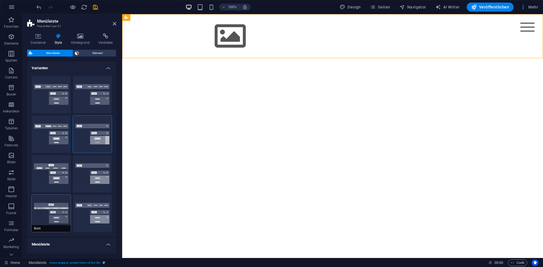
click at [49, 204] on button "Breit" at bounding box center [51, 213] width 39 height 37
type input "0"
type input "2"
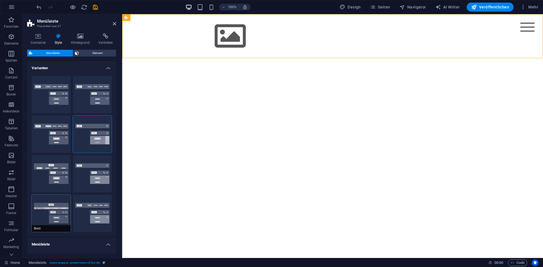
type input "2"
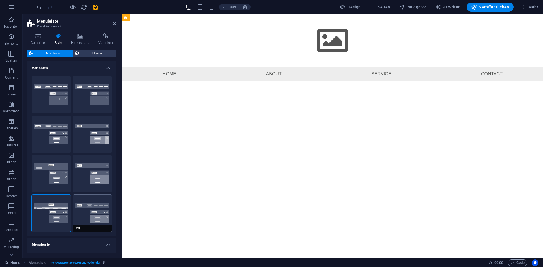
click at [96, 207] on button "XXL" at bounding box center [92, 213] width 39 height 37
type input "1"
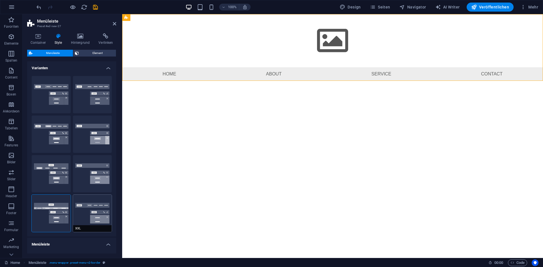
type input "1"
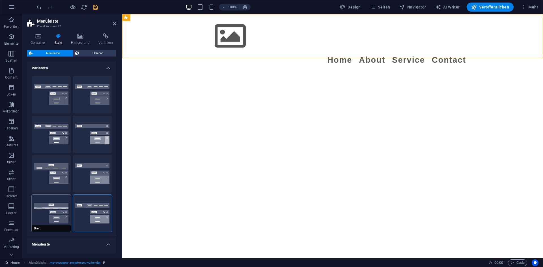
click at [42, 208] on button "Breit" at bounding box center [51, 213] width 39 height 37
type input "0"
type input "2"
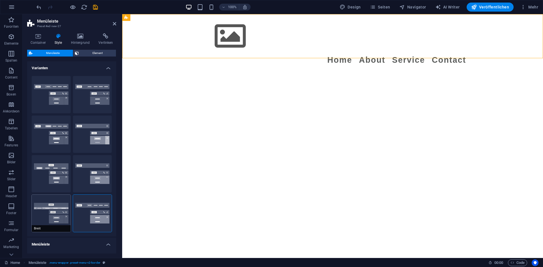
type input "2"
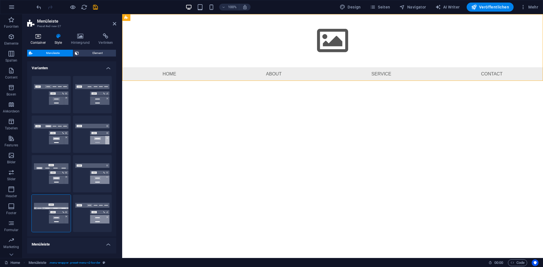
click at [34, 38] on icon at bounding box center [38, 36] width 22 height 6
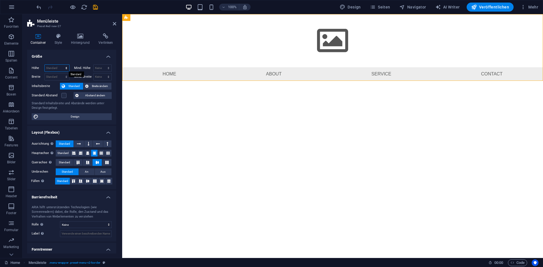
click at [59, 68] on select "Standard px rem % vh vw" at bounding box center [57, 68] width 25 height 7
drag, startPoint x: 59, startPoint y: 68, endPoint x: 56, endPoint y: 67, distance: 3.8
click at [56, 67] on select "Standard px rem % vh vw" at bounding box center [57, 68] width 25 height 7
click at [55, 58] on h4 "Größe" at bounding box center [71, 55] width 89 height 10
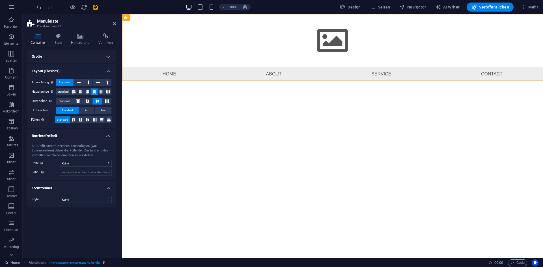
click at [52, 58] on h4 "Größe" at bounding box center [71, 57] width 89 height 14
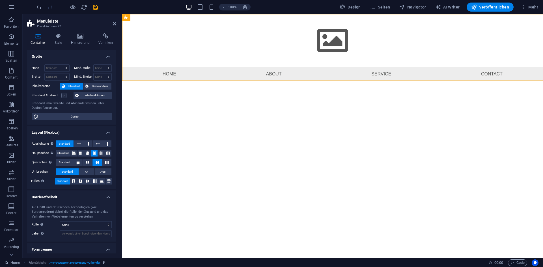
click at [62, 95] on label at bounding box center [63, 95] width 5 height 5
click at [0, 0] on input "Standard Abstand" at bounding box center [0, 0] width 0 height 0
click at [62, 95] on label at bounding box center [63, 95] width 5 height 5
click at [0, 0] on input "Standard Abstand" at bounding box center [0, 0] width 0 height 0
click at [76, 118] on span "Design" at bounding box center [75, 116] width 70 height 7
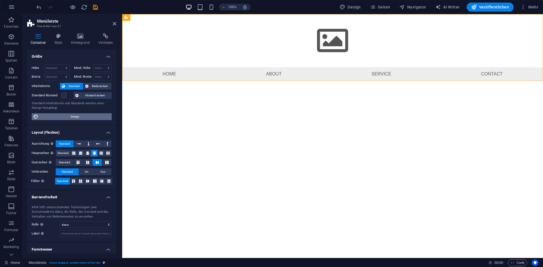
select select "px"
select select "400"
select select "px"
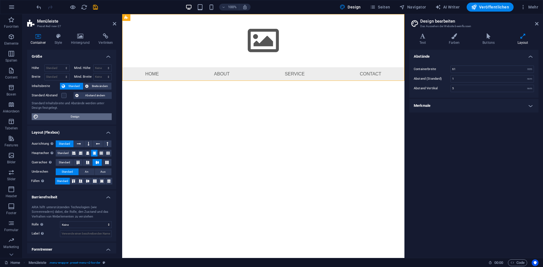
click at [76, 118] on span "Design" at bounding box center [75, 116] width 70 height 7
click at [36, 36] on icon at bounding box center [38, 36] width 22 height 6
click at [127, 18] on icon at bounding box center [126, 17] width 4 height 7
click at [9, 4] on icon "button" at bounding box center [11, 7] width 7 height 7
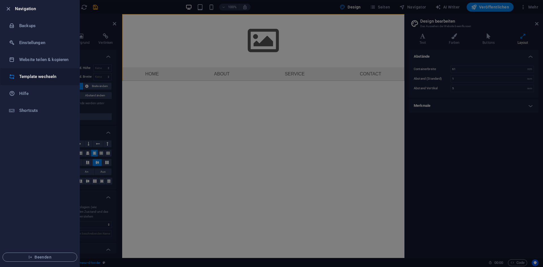
click at [50, 77] on h6 "Template wechseln" at bounding box center [45, 76] width 52 height 7
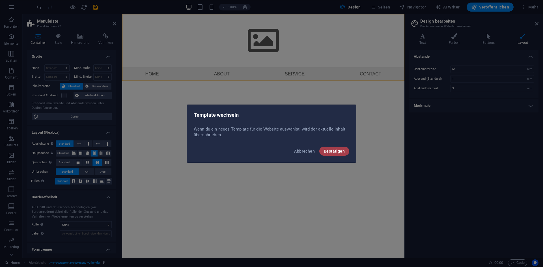
click at [334, 148] on button "Bestätigen" at bounding box center [334, 151] width 30 height 9
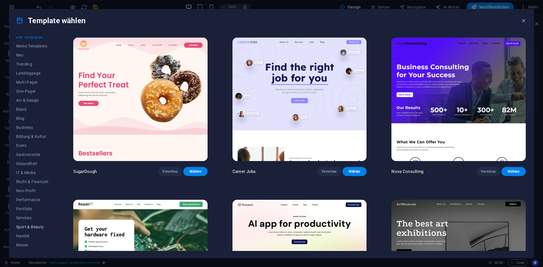
scroll to position [12, 0]
click at [29, 248] on button "Wireframe" at bounding box center [32, 246] width 32 height 9
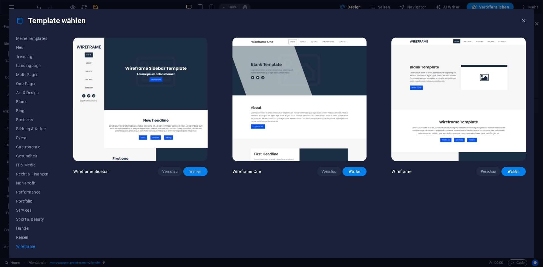
click at [196, 171] on span "Wählen" at bounding box center [195, 171] width 15 height 5
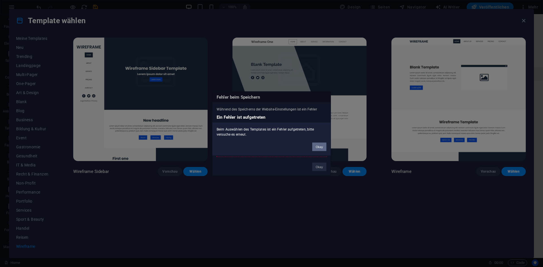
click at [319, 144] on button "Okay" at bounding box center [319, 146] width 14 height 8
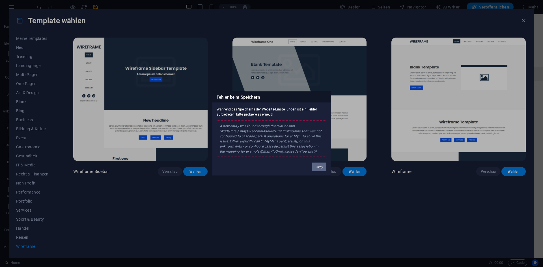
click at [321, 166] on button "Okay" at bounding box center [319, 167] width 14 height 8
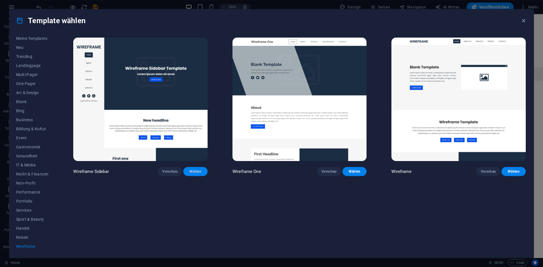
click at [191, 173] on span "Wählen" at bounding box center [195, 171] width 15 height 5
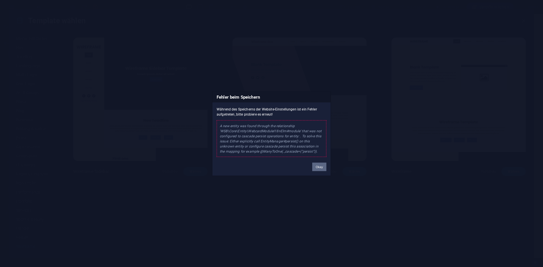
click at [322, 163] on button "Okay" at bounding box center [319, 167] width 14 height 8
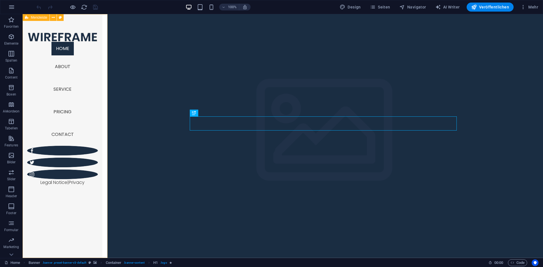
click at [26, 17] on icon at bounding box center [27, 17] width 4 height 7
click at [53, 18] on icon at bounding box center [53, 18] width 3 height 6
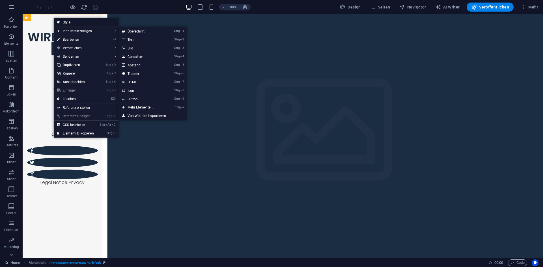
click at [70, 21] on link "Style" at bounding box center [86, 22] width 65 height 8
select select "rem"
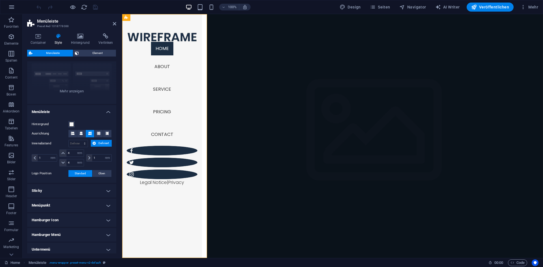
scroll to position [78, 0]
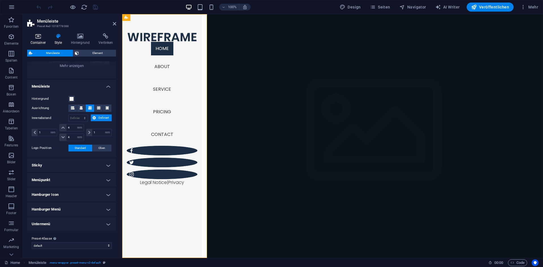
click at [32, 38] on icon at bounding box center [38, 36] width 22 height 6
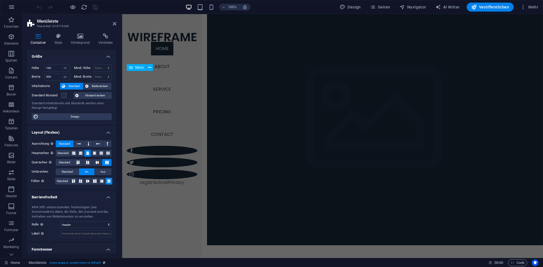
scroll to position [0, 0]
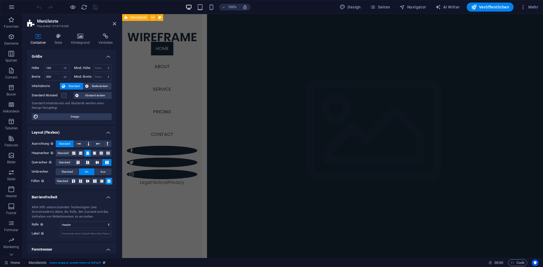
click at [124, 18] on div "Menüleiste" at bounding box center [135, 17] width 27 height 7
click at [96, 20] on h2 "Menüleiste" at bounding box center [76, 21] width 79 height 5
click at [110, 23] on h2 "Menüleiste" at bounding box center [76, 21] width 79 height 5
drag, startPoint x: 113, startPoint y: 23, endPoint x: 150, endPoint y: 45, distance: 43.0
click at [113, 23] on icon at bounding box center [114, 23] width 3 height 5
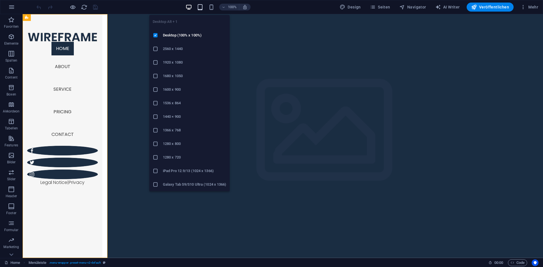
click at [200, 9] on icon "button" at bounding box center [200, 7] width 7 height 7
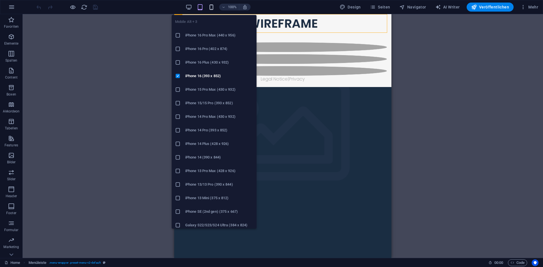
click at [214, 9] on icon "button" at bounding box center [211, 7] width 7 height 7
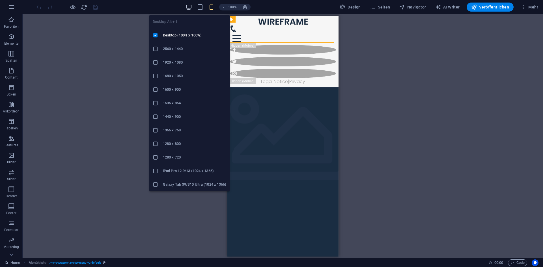
click at [191, 4] on icon "button" at bounding box center [188, 7] width 7 height 7
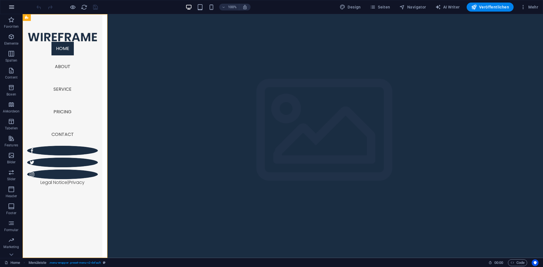
click at [10, 8] on icon "button" at bounding box center [11, 7] width 7 height 7
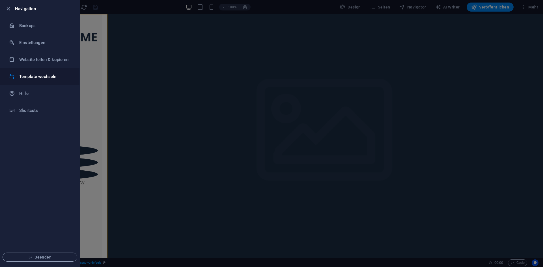
click at [37, 74] on h6 "Template wechseln" at bounding box center [45, 76] width 52 height 7
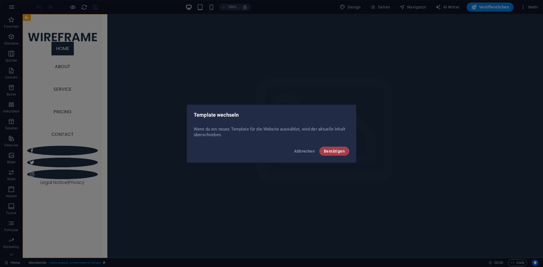
click at [332, 149] on span "Bestätigen" at bounding box center [334, 151] width 21 height 5
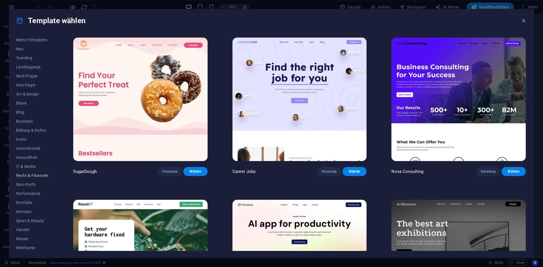
scroll to position [12, 0]
click at [33, 243] on button "Wireframe" at bounding box center [32, 246] width 32 height 9
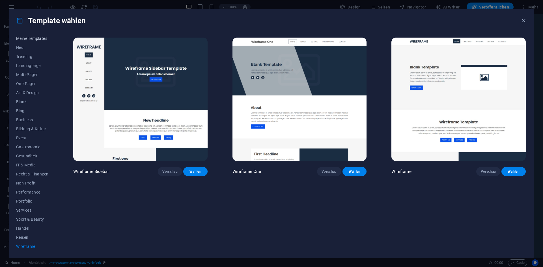
click at [39, 40] on span "Meine Templates" at bounding box center [32, 38] width 32 height 5
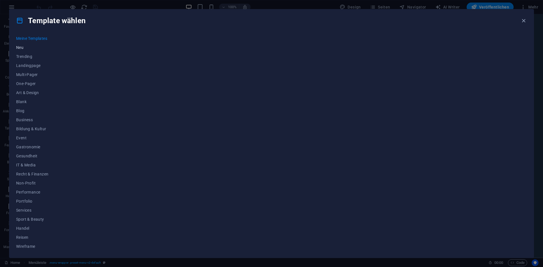
click at [19, 48] on span "Neu" at bounding box center [32, 47] width 32 height 5
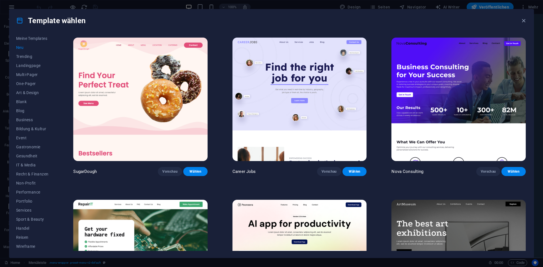
click at [40, 33] on div "Alle Templates Meine Templates Neu Trending Landingpage Multi-Pager One-Pager A…" at bounding box center [271, 145] width 524 height 226
click at [40, 36] on div "Alle Templates Meine Templates Neu Trending Landingpage Multi-Pager One-Pager A…" at bounding box center [271, 145] width 524 height 226
click at [40, 37] on span "Meine Templates" at bounding box center [32, 38] width 32 height 5
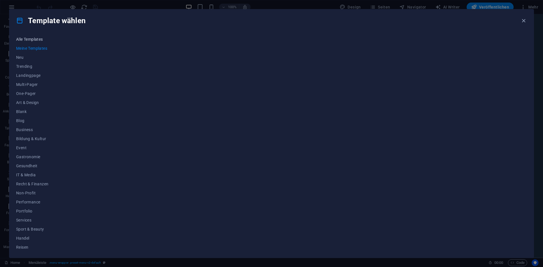
scroll to position [0, 0]
click at [29, 40] on span "Alle Templates" at bounding box center [32, 41] width 32 height 5
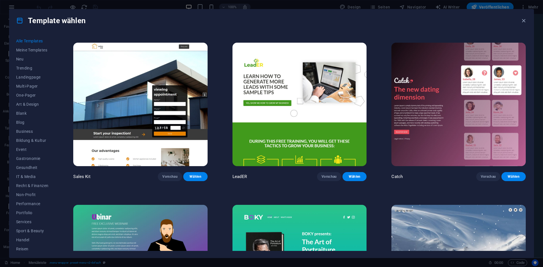
scroll to position [8817, 0]
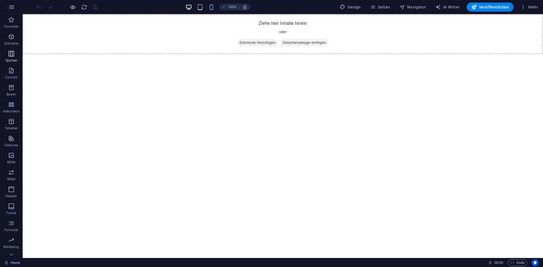
click at [11, 56] on icon "button" at bounding box center [11, 53] width 7 height 7
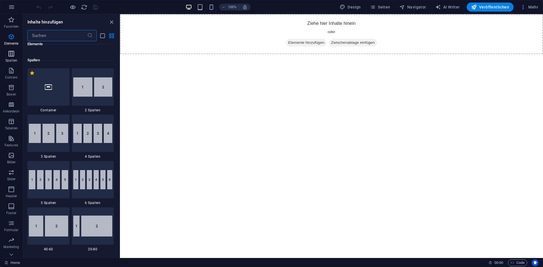
scroll to position [280, 0]
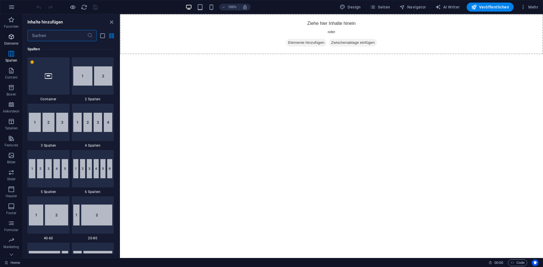
click at [12, 39] on icon "button" at bounding box center [11, 36] width 7 height 7
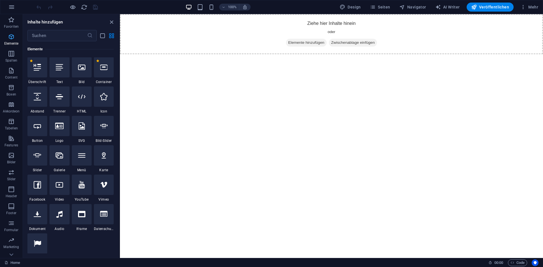
scroll to position [60, 0]
click at [49, 37] on input "text" at bounding box center [57, 35] width 60 height 11
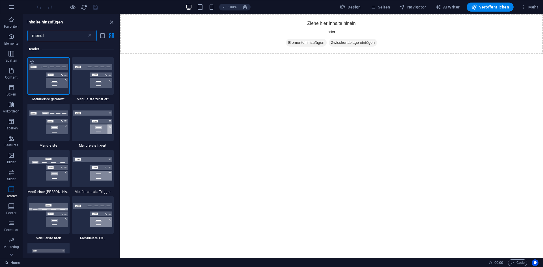
scroll to position [28, 0]
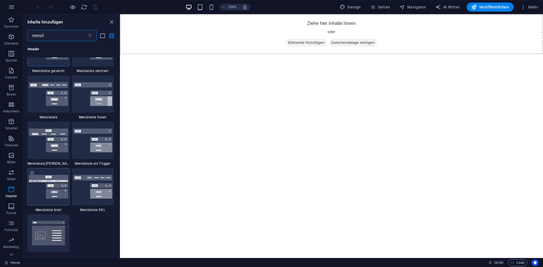
type input "menül"
click at [56, 186] on img at bounding box center [48, 187] width 39 height 24
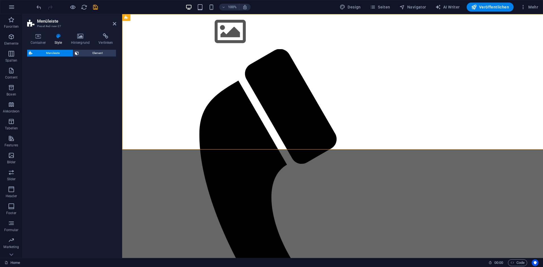
select select "rem"
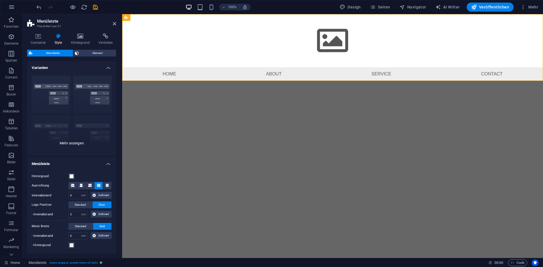
scroll to position [0, 0]
click at [77, 143] on div "Rahmen Mittig Standard Fixiert Loki Trigger Breit XXL" at bounding box center [71, 114] width 89 height 85
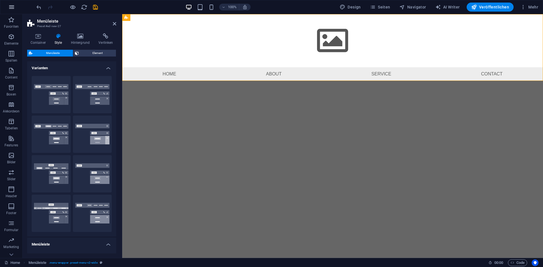
click at [7, 7] on button "button" at bounding box center [12, 7] width 14 height 14
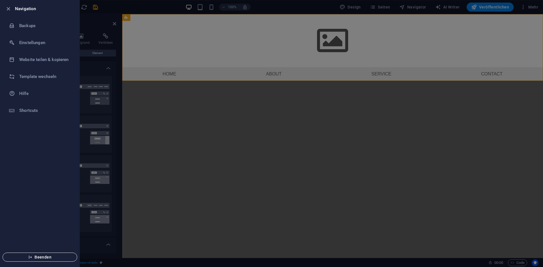
click at [33, 252] on li "Beenden" at bounding box center [39, 257] width 79 height 19
click at [35, 256] on span "Beenden" at bounding box center [39, 257] width 65 height 5
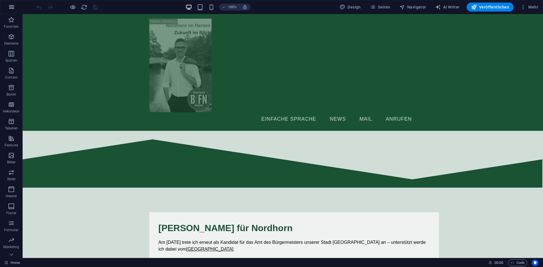
click at [8, 6] on icon "button" at bounding box center [11, 7] width 7 height 7
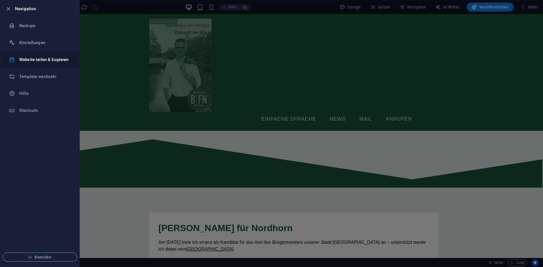
click at [43, 61] on h6 "Website teilen & kopieren" at bounding box center [45, 59] width 52 height 7
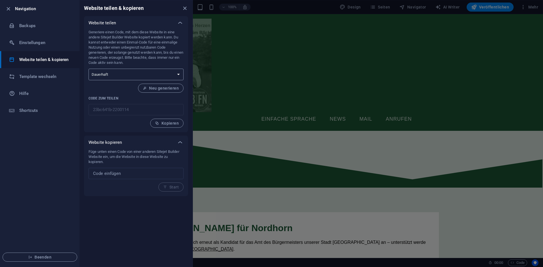
click at [164, 75] on select "Einmalig Dauerhaft" at bounding box center [135, 75] width 95 height 12
select select "onetime"
click at [88, 69] on select "Einmalig Dauerhaft" at bounding box center [135, 75] width 95 height 12
click at [162, 89] on span "Generieren" at bounding box center [165, 88] width 28 height 5
type input "65d81658-2200114"
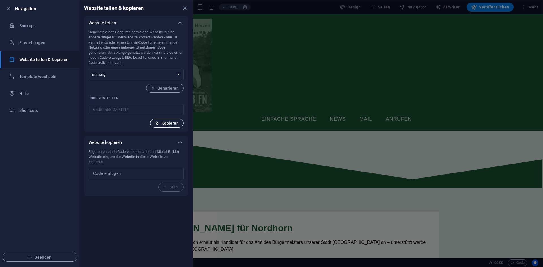
click at [163, 124] on span "Kopieren" at bounding box center [167, 123] width 24 height 5
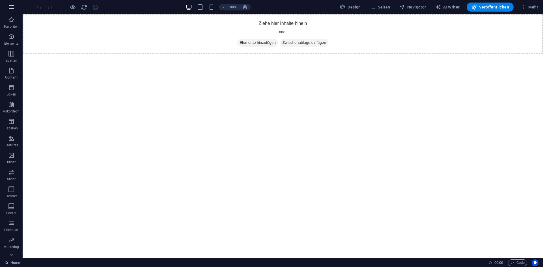
click at [12, 8] on icon "button" at bounding box center [11, 7] width 7 height 7
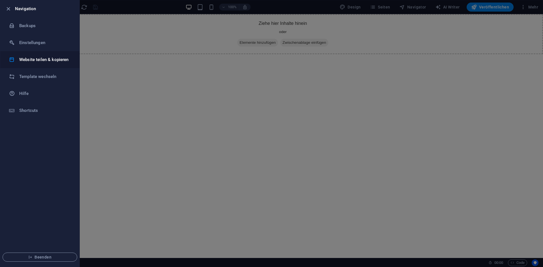
click at [48, 62] on h6 "Website teilen & kopieren" at bounding box center [45, 59] width 52 height 7
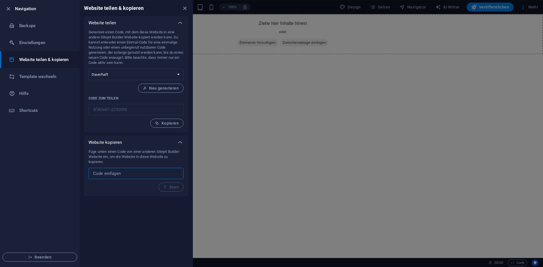
paste input "65d81658-2200114"
type input "65d81658-2200114"
click at [172, 187] on span "Start" at bounding box center [171, 187] width 16 height 5
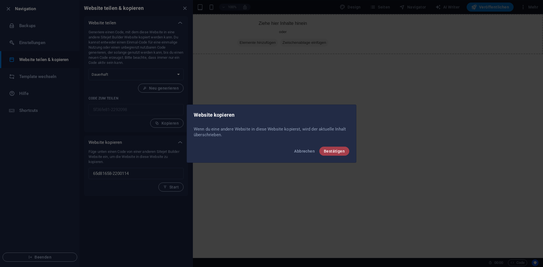
click at [335, 154] on button "Bestätigen" at bounding box center [334, 151] width 30 height 9
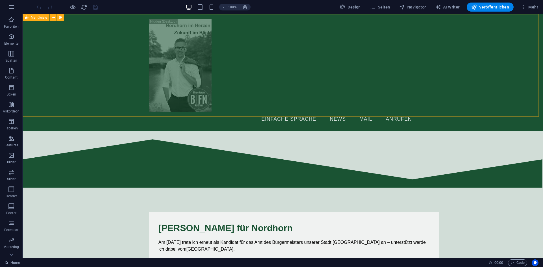
click at [30, 18] on div "Menüleiste" at bounding box center [36, 17] width 27 height 7
click at [29, 18] on div "Menüleiste" at bounding box center [36, 17] width 27 height 7
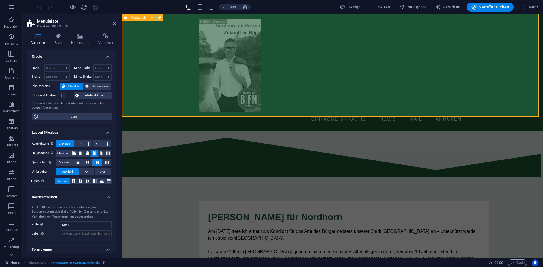
click at [179, 65] on div "Menu Einfache Sprache News Mail Anrufen" at bounding box center [332, 72] width 421 height 117
click at [51, 37] on h4 "Container" at bounding box center [39, 39] width 24 height 12
click at [56, 38] on icon at bounding box center [58, 36] width 14 height 6
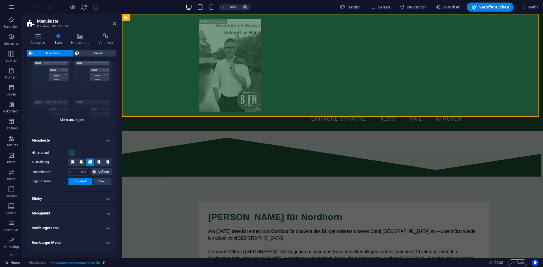
scroll to position [28, 0]
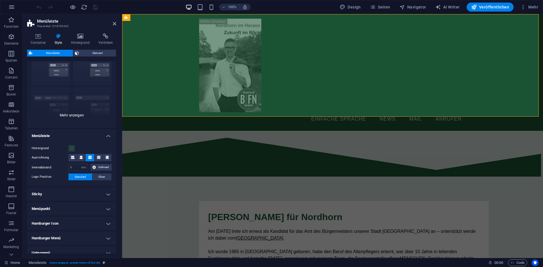
click at [74, 116] on div "Rahmen Mittig Standard Fixiert Loki Trigger Breit XXL" at bounding box center [71, 85] width 89 height 85
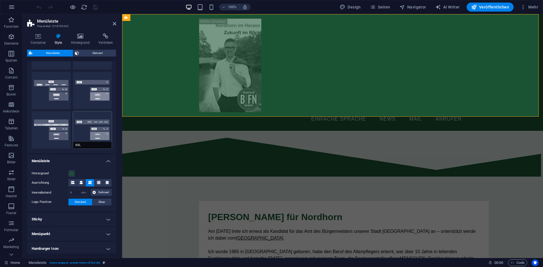
scroll to position [85, 0]
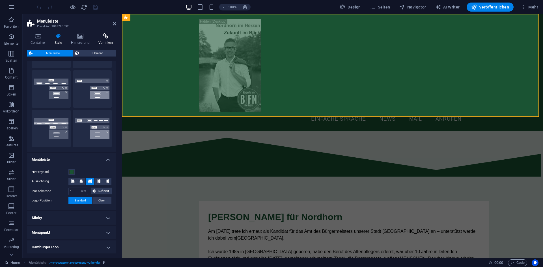
click at [107, 40] on h4 "Verlinken" at bounding box center [105, 39] width 21 height 12
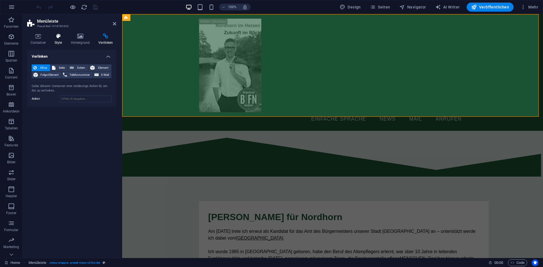
click at [58, 37] on icon at bounding box center [58, 36] width 14 height 6
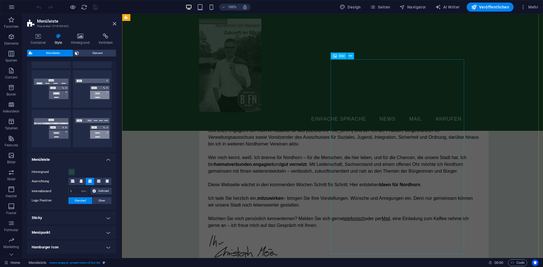
scroll to position [0, 0]
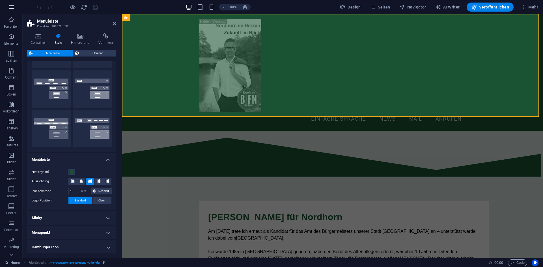
click at [12, 7] on icon "button" at bounding box center [11, 7] width 7 height 7
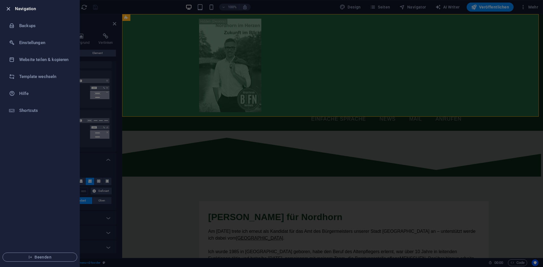
click at [7, 10] on icon "button" at bounding box center [8, 9] width 7 height 7
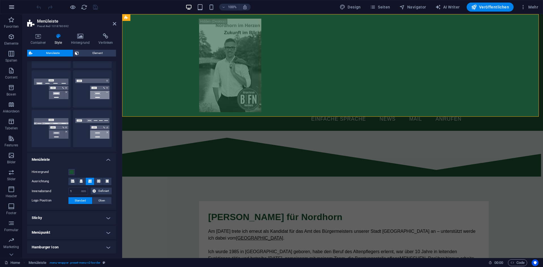
click at [6, 7] on button "button" at bounding box center [12, 7] width 14 height 14
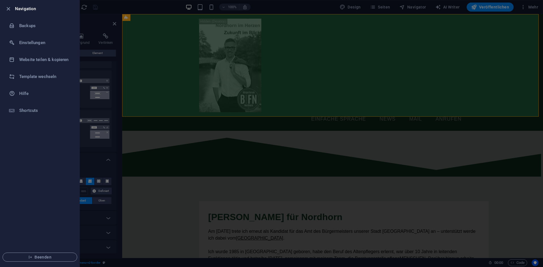
click at [42, 254] on button "Beenden" at bounding box center [40, 257] width 75 height 9
